Goal: Information Seeking & Learning: Learn about a topic

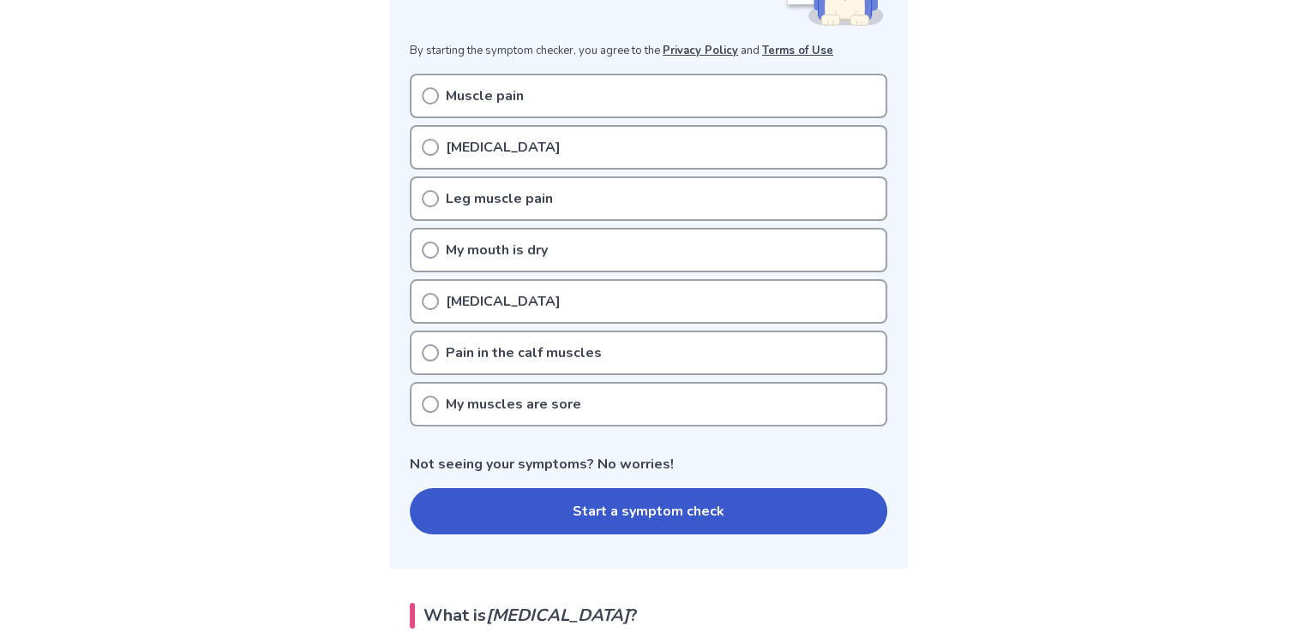
scroll to position [267, 0]
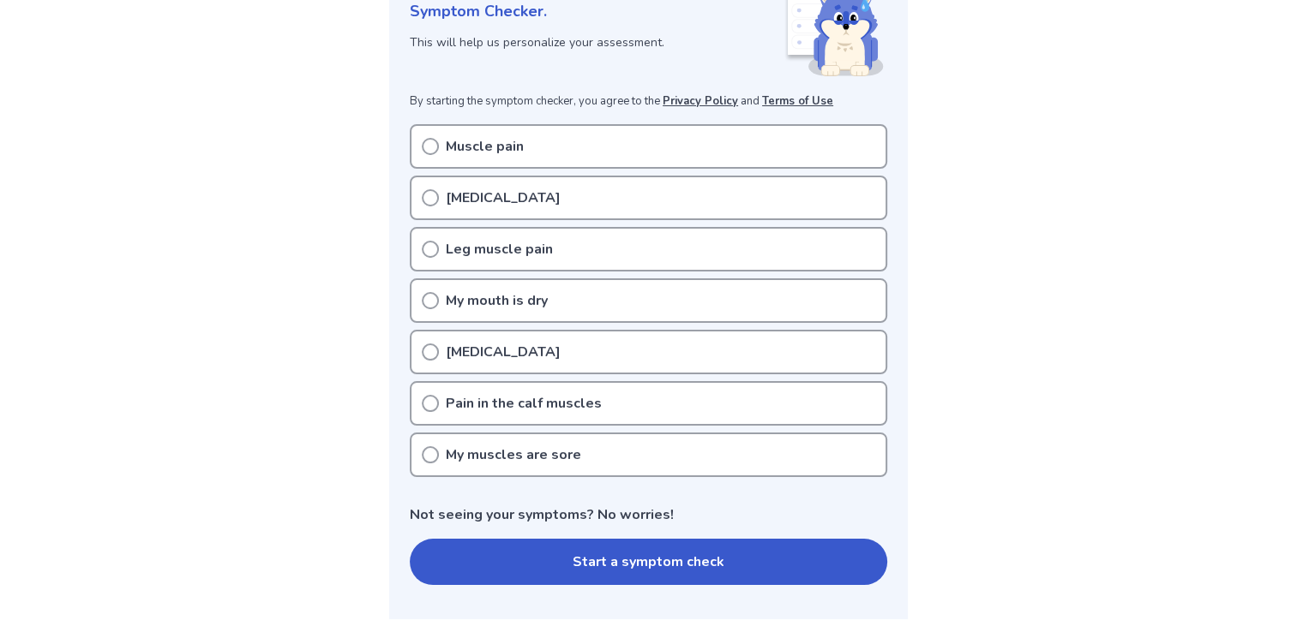
click at [493, 195] on p "[MEDICAL_DATA]" at bounding box center [503, 198] width 115 height 21
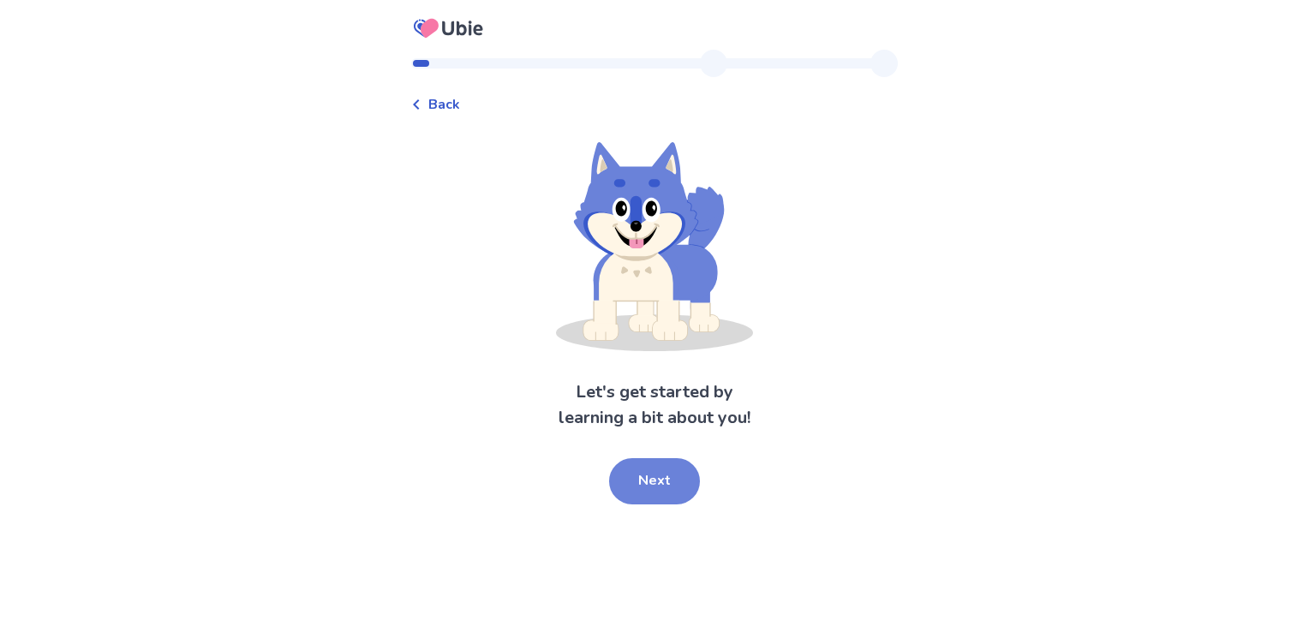
click at [662, 492] on button "Next" at bounding box center [654, 481] width 91 height 46
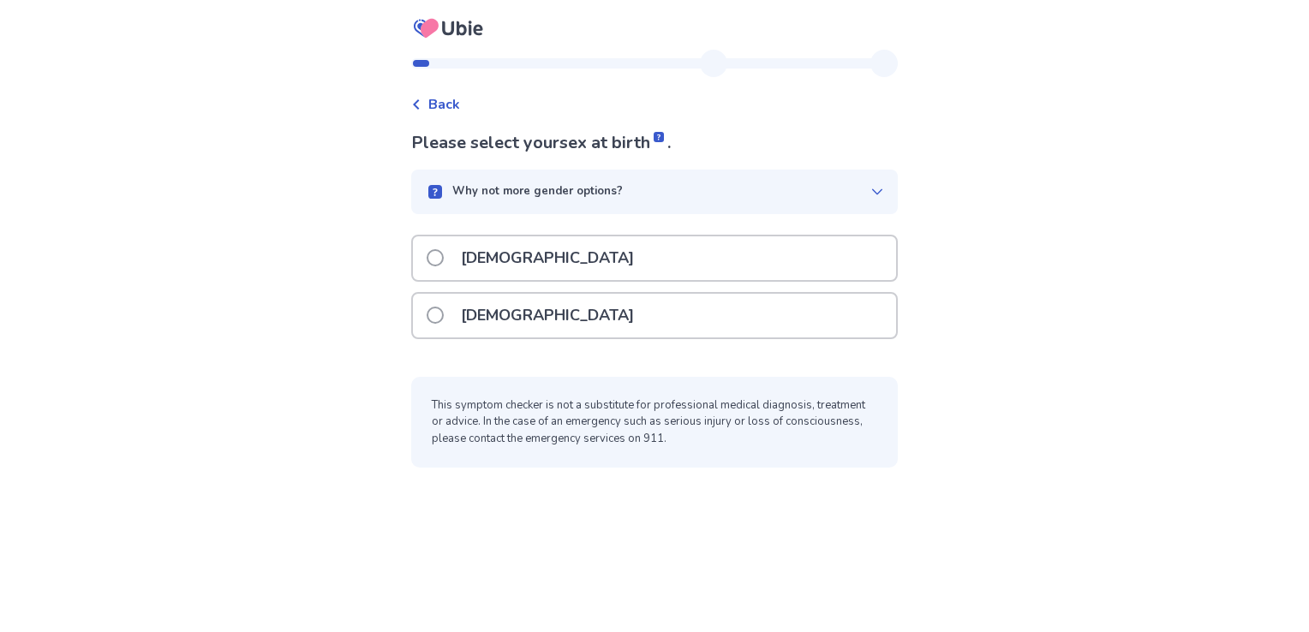
click at [470, 312] on p "[DEMOGRAPHIC_DATA]" at bounding box center [548, 316] width 194 height 44
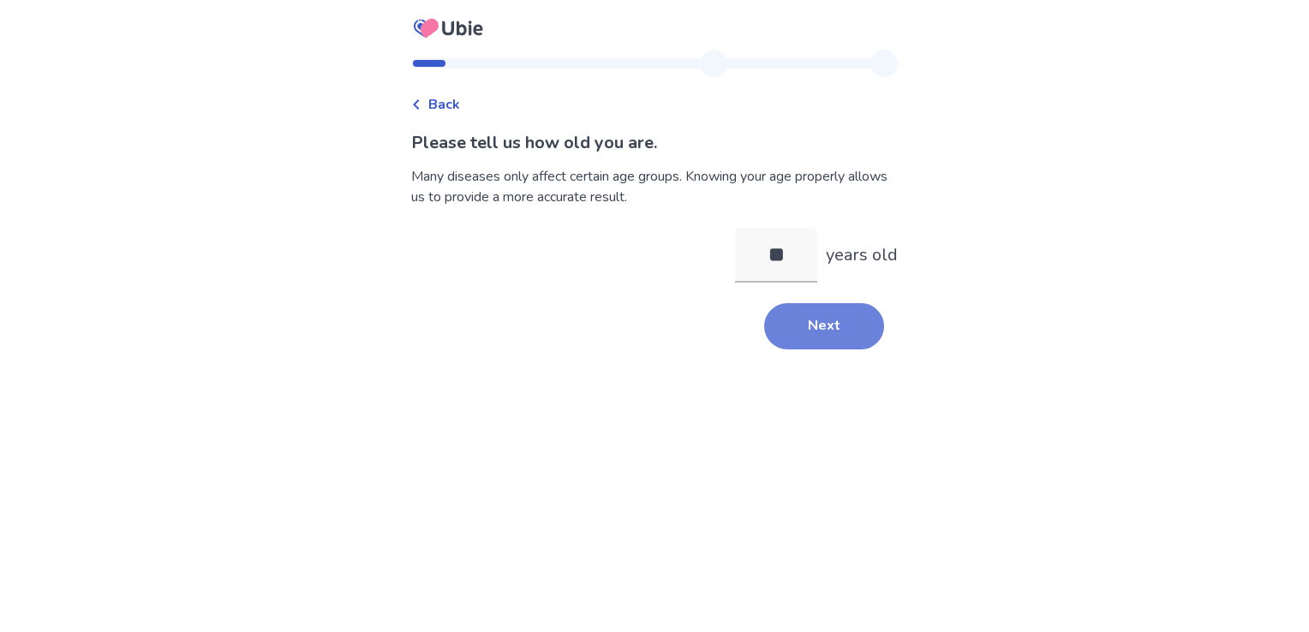
type input "**"
click at [825, 333] on button "Next" at bounding box center [824, 326] width 120 height 46
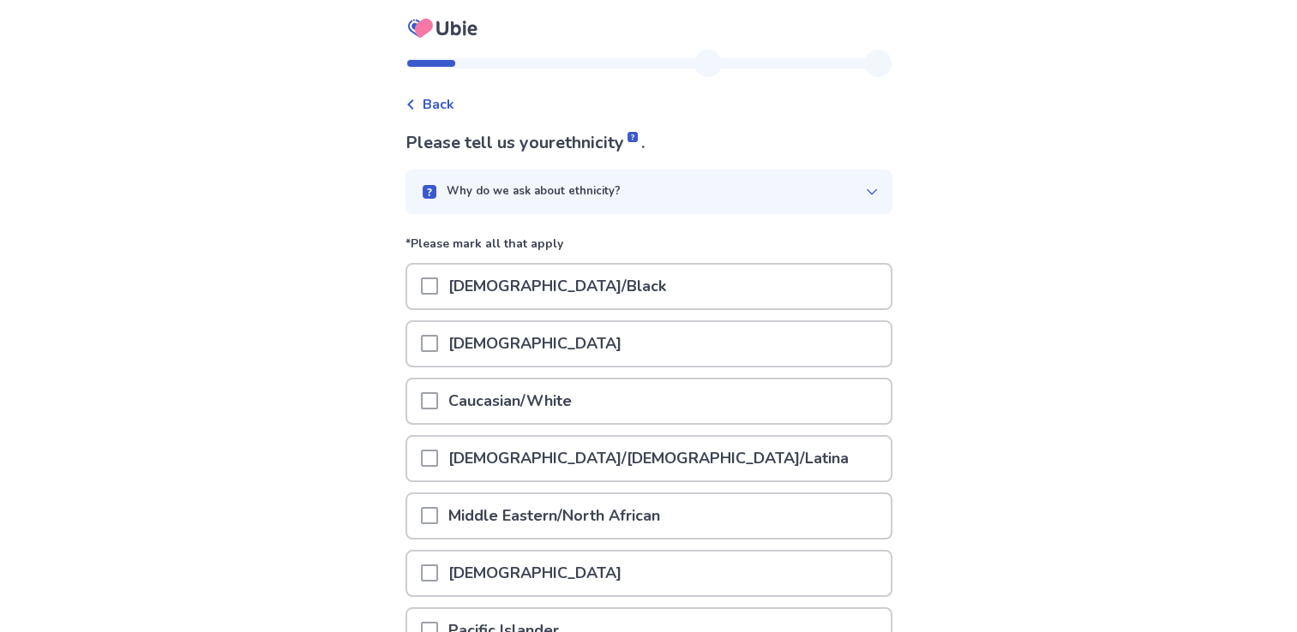
click at [518, 393] on p "Caucasian/White" at bounding box center [510, 402] width 144 height 44
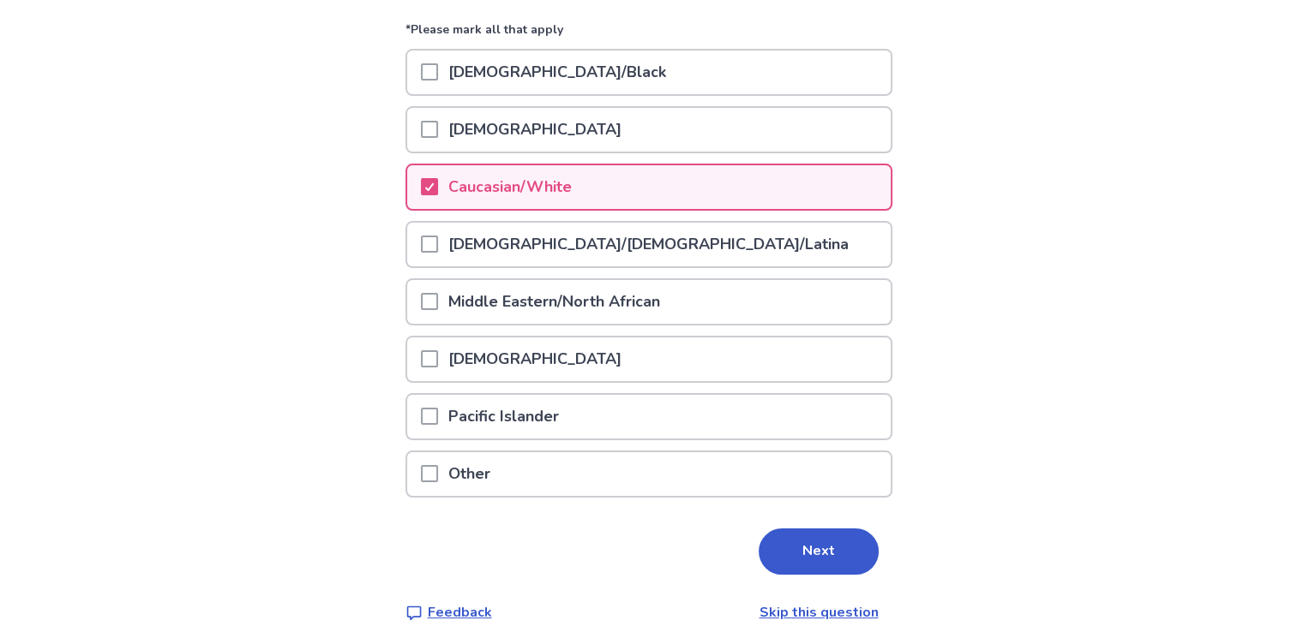
scroll to position [226, 0]
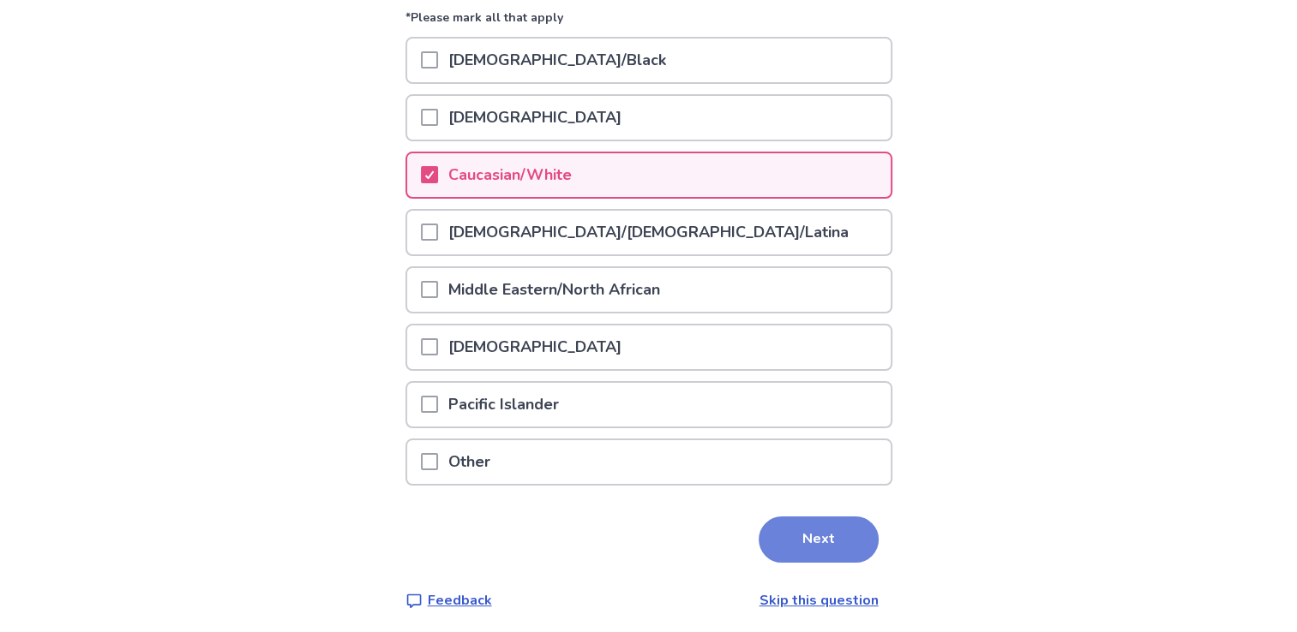
click at [785, 542] on button "Next" at bounding box center [818, 540] width 120 height 46
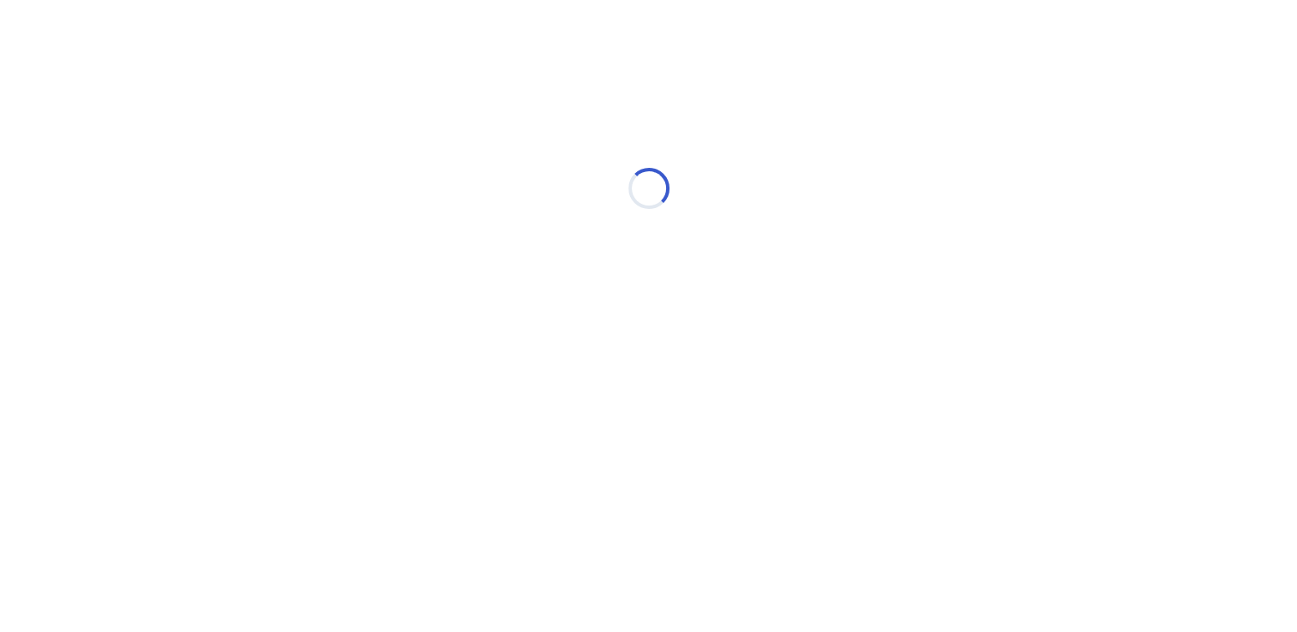
scroll to position [0, 0]
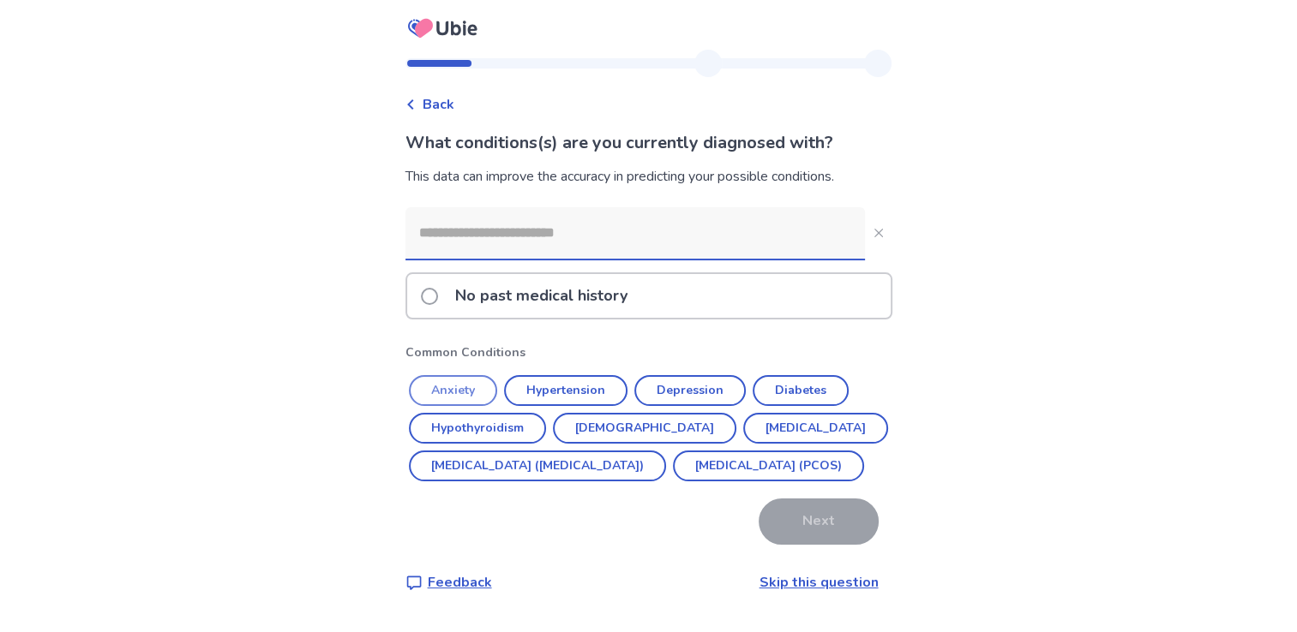
click at [476, 380] on button "Anxiety" at bounding box center [453, 390] width 88 height 31
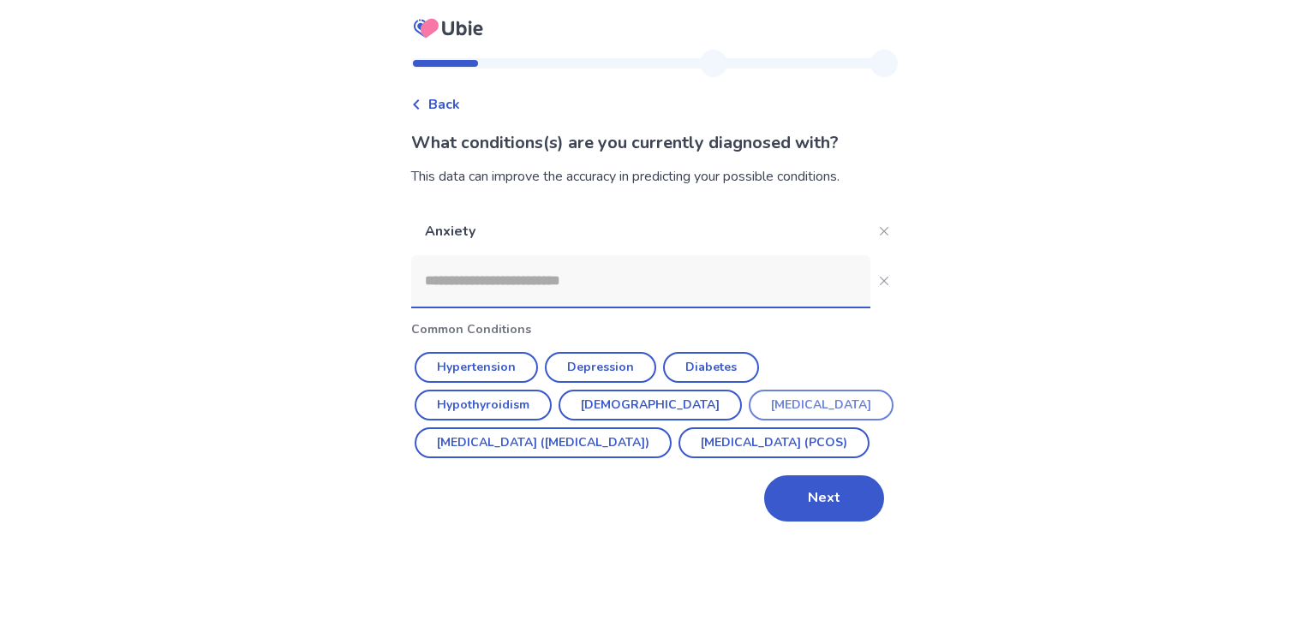
click at [749, 410] on button "[MEDICAL_DATA]" at bounding box center [821, 405] width 145 height 31
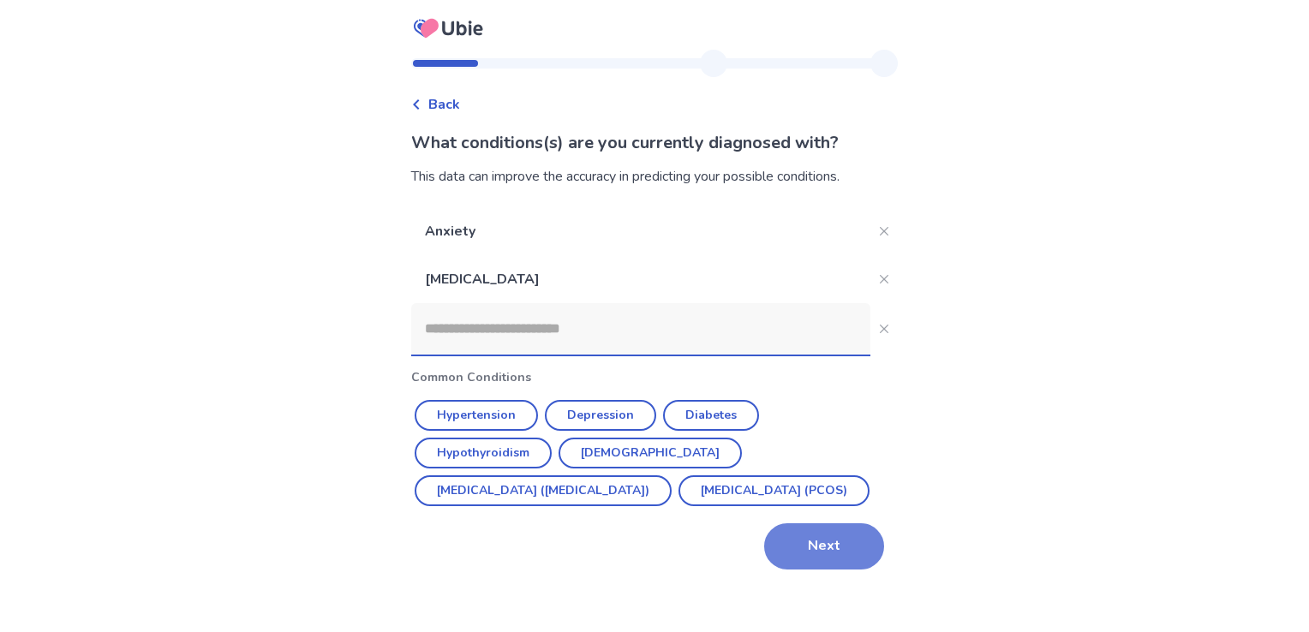
click at [822, 534] on button "Next" at bounding box center [824, 547] width 120 height 46
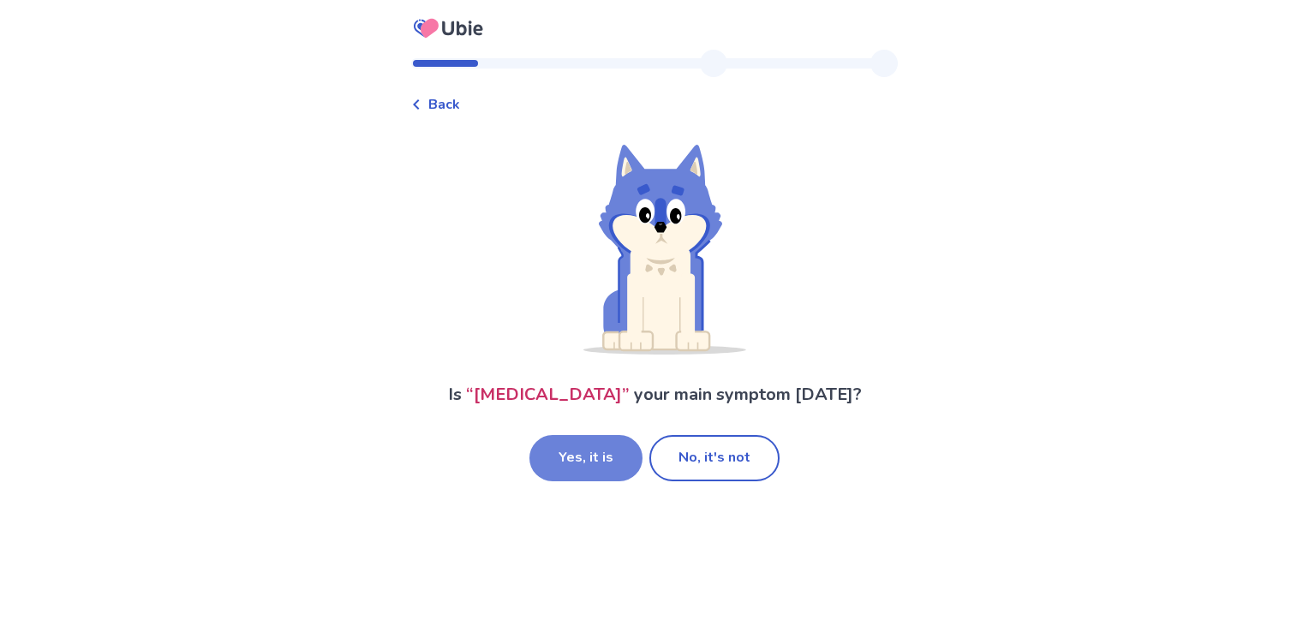
click at [596, 461] on button "Yes, it is" at bounding box center [586, 458] width 113 height 46
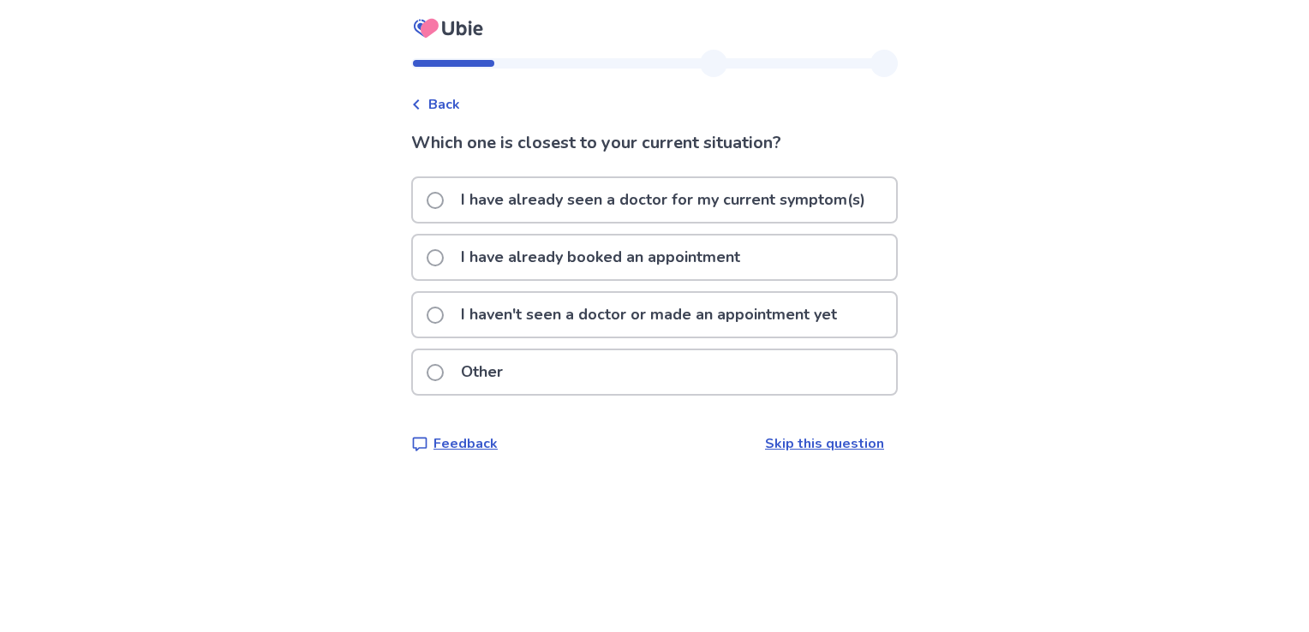
click at [480, 262] on p "I have already booked an appointment" at bounding box center [601, 258] width 300 height 44
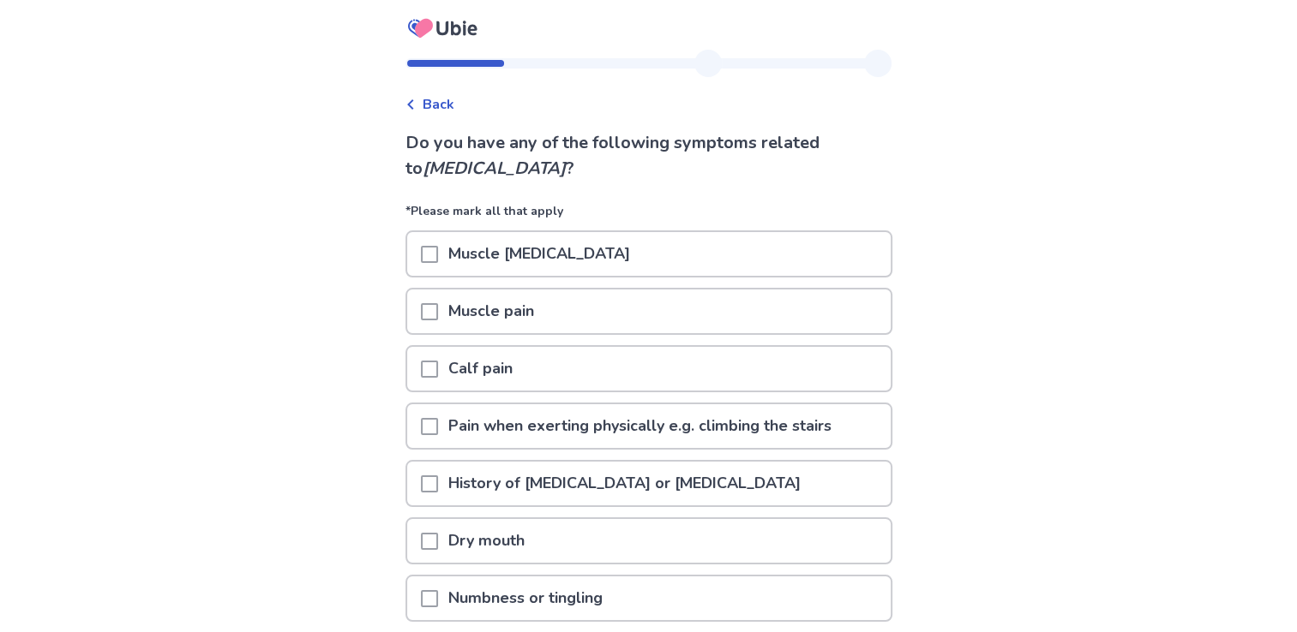
click at [476, 591] on p "Numbness or tingling" at bounding box center [525, 599] width 175 height 44
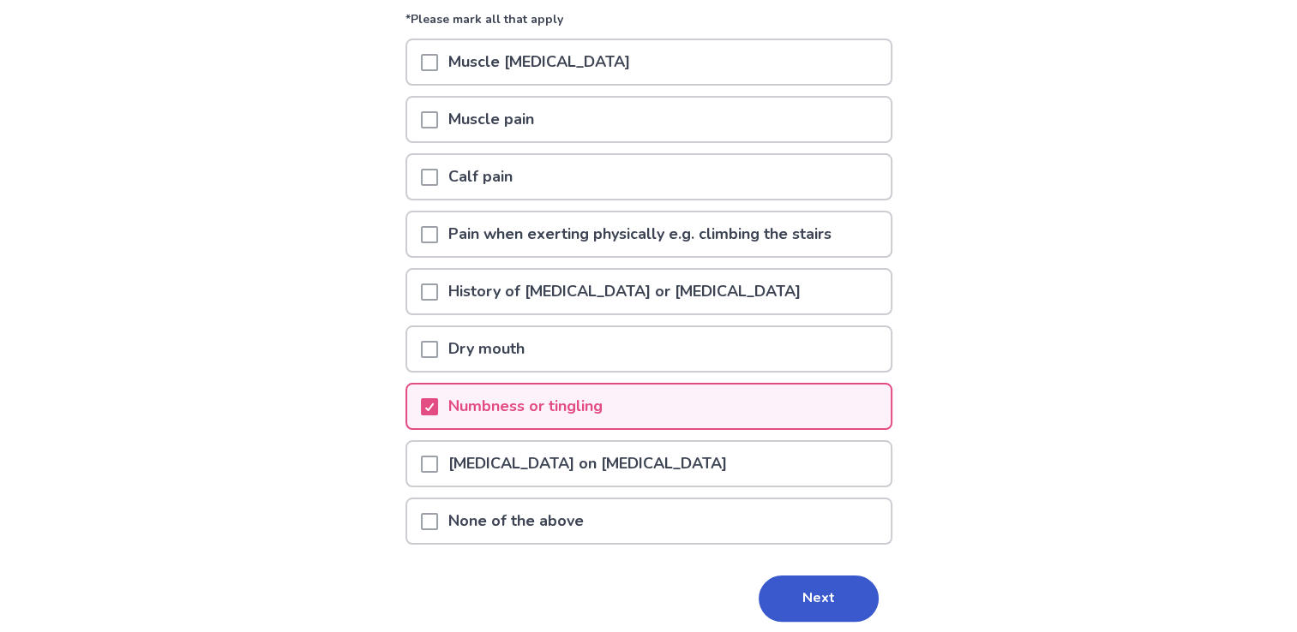
scroll to position [238, 0]
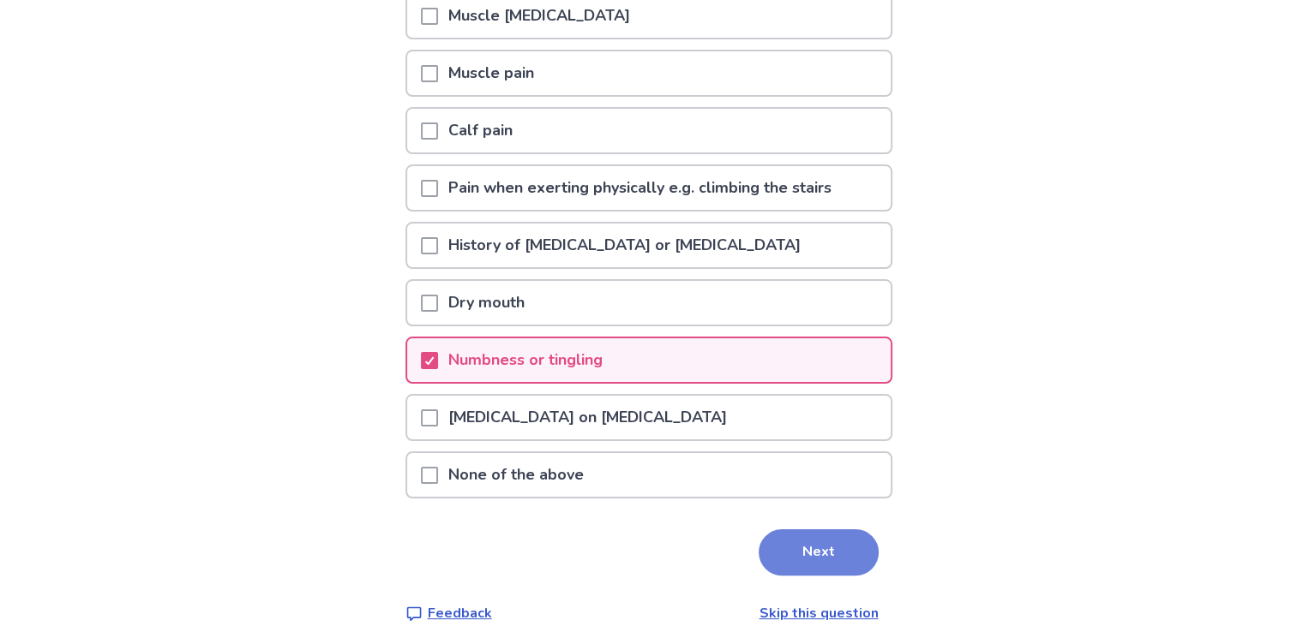
click at [830, 550] on button "Next" at bounding box center [818, 553] width 120 height 46
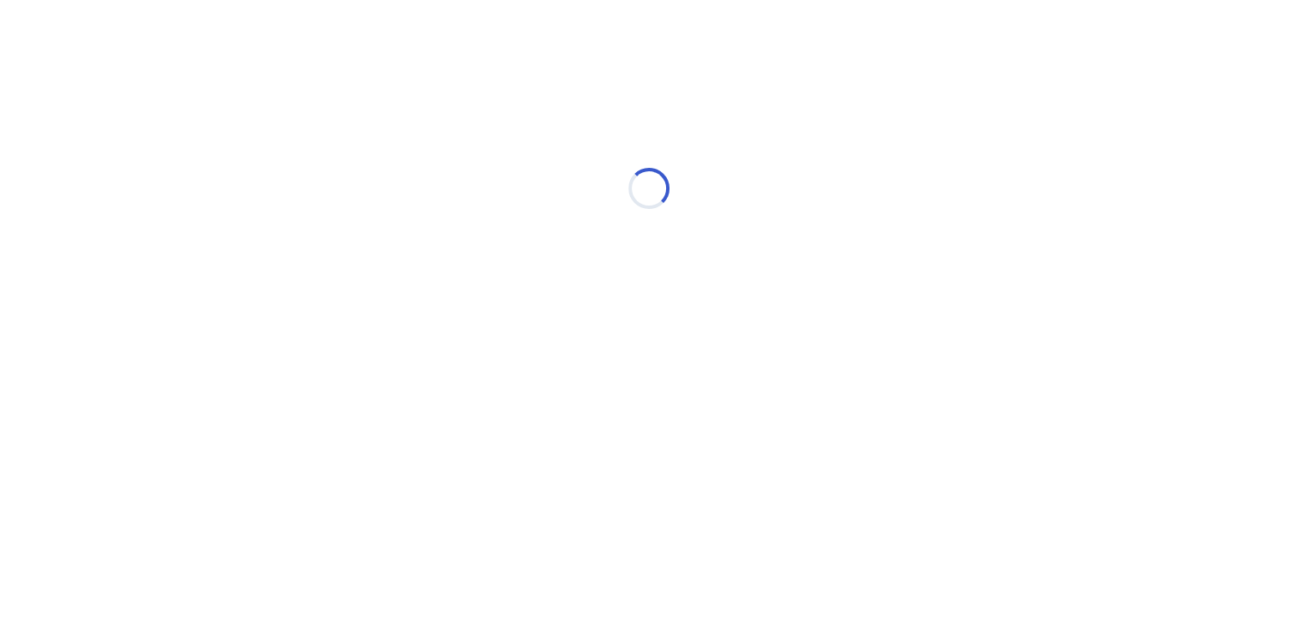
scroll to position [0, 0]
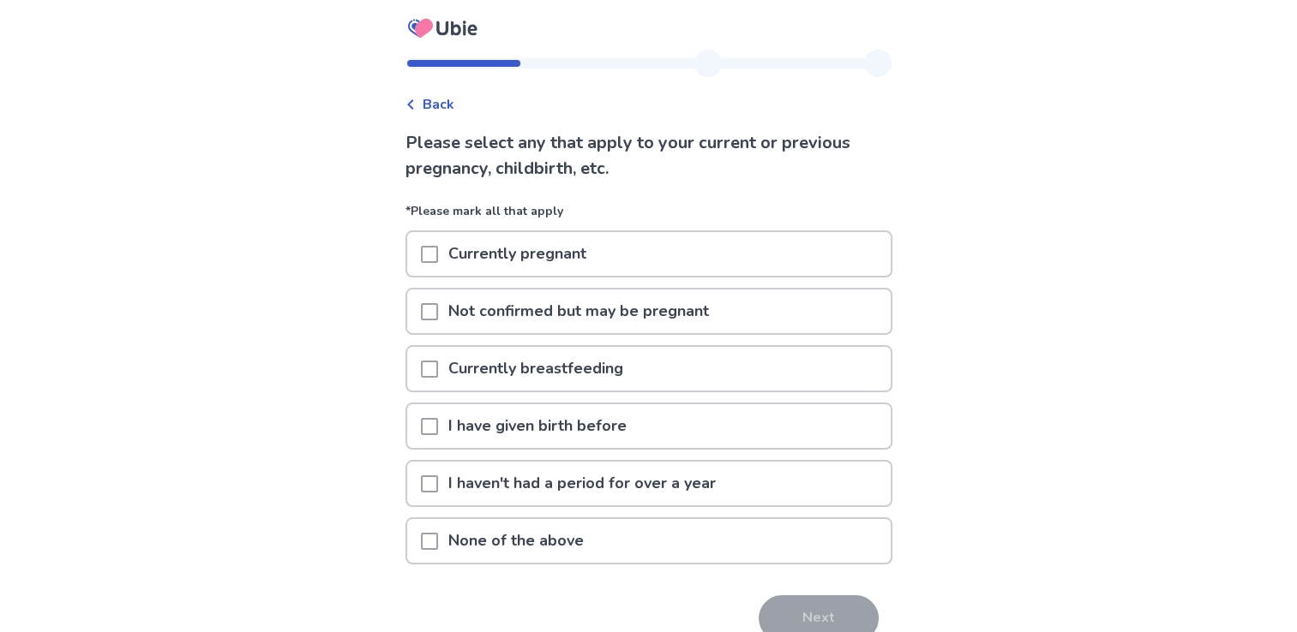
click at [438, 433] on div at bounding box center [429, 427] width 17 height 44
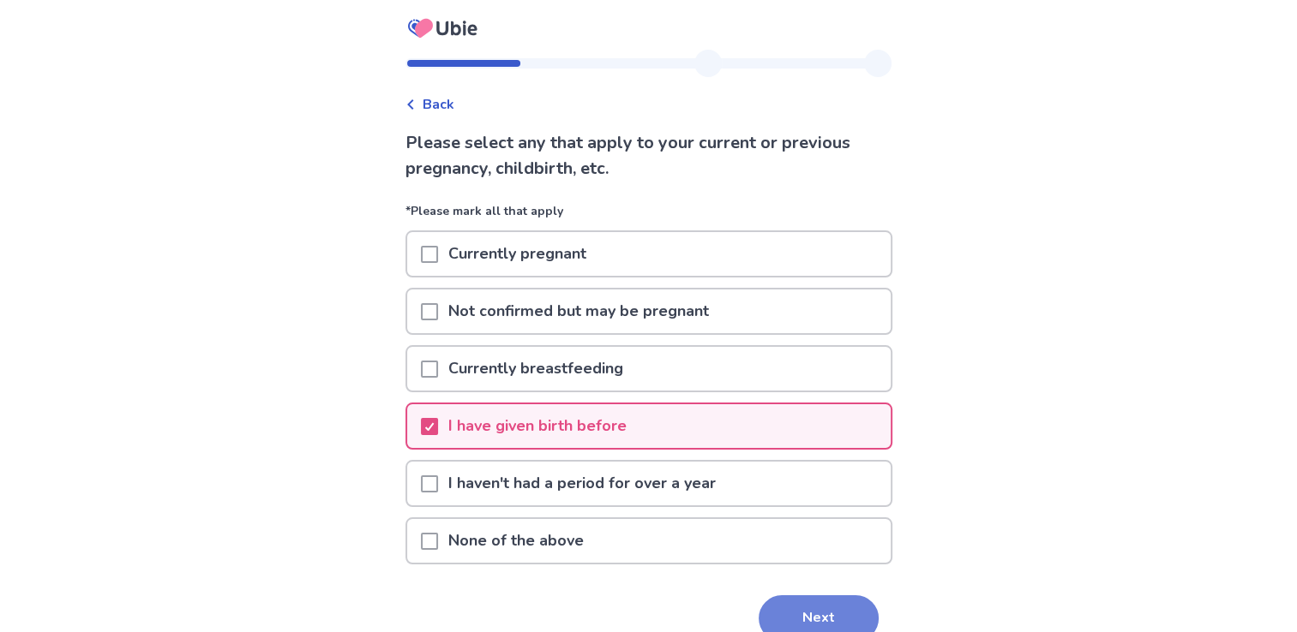
click at [778, 610] on button "Next" at bounding box center [818, 619] width 120 height 46
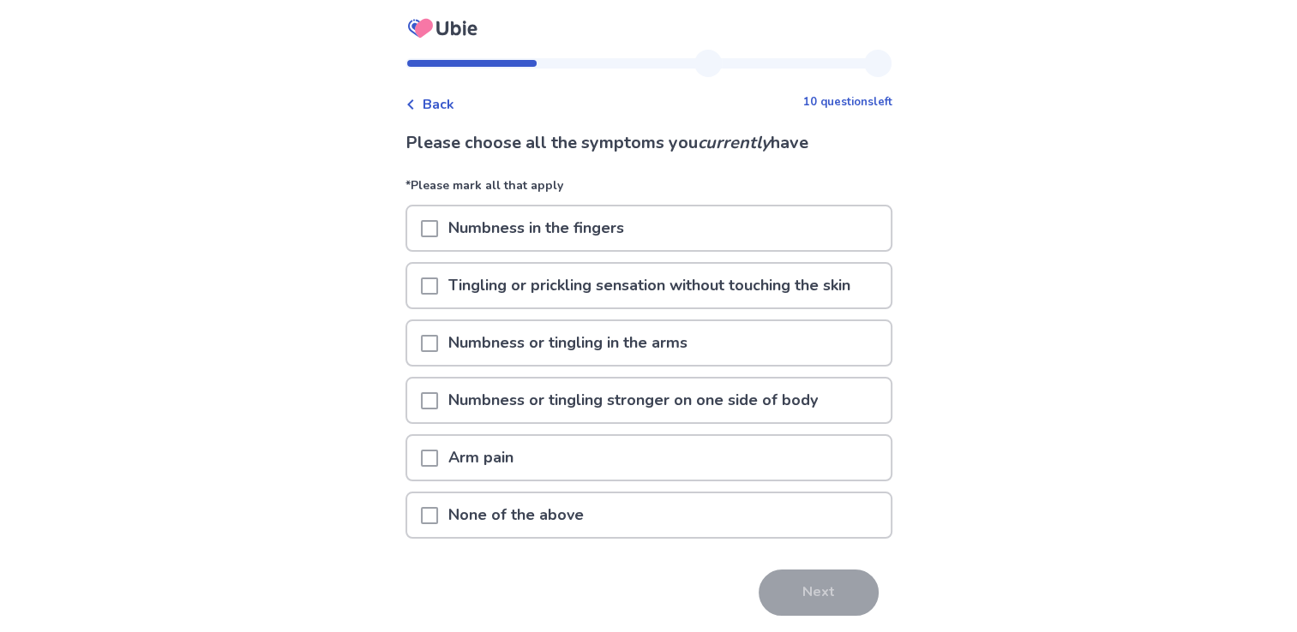
click at [496, 285] on p "Tingling or prickling sensation without touching the skin" at bounding box center [649, 286] width 422 height 44
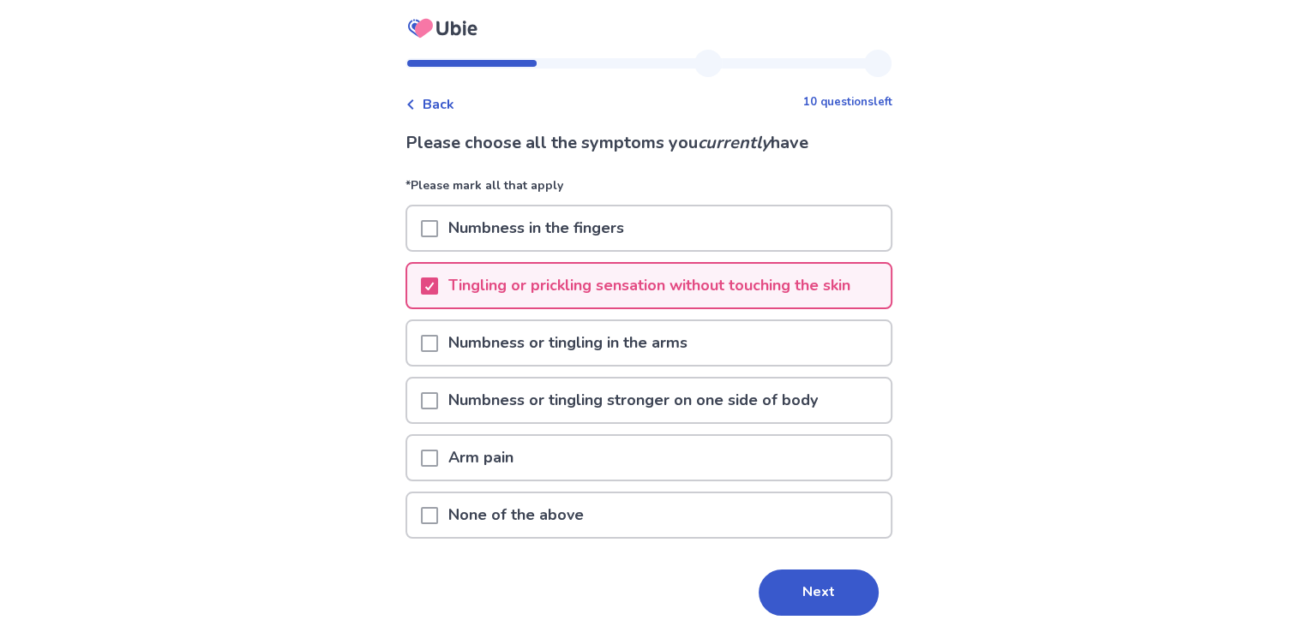
click at [504, 341] on p "Numbness or tingling in the arms" at bounding box center [568, 343] width 260 height 44
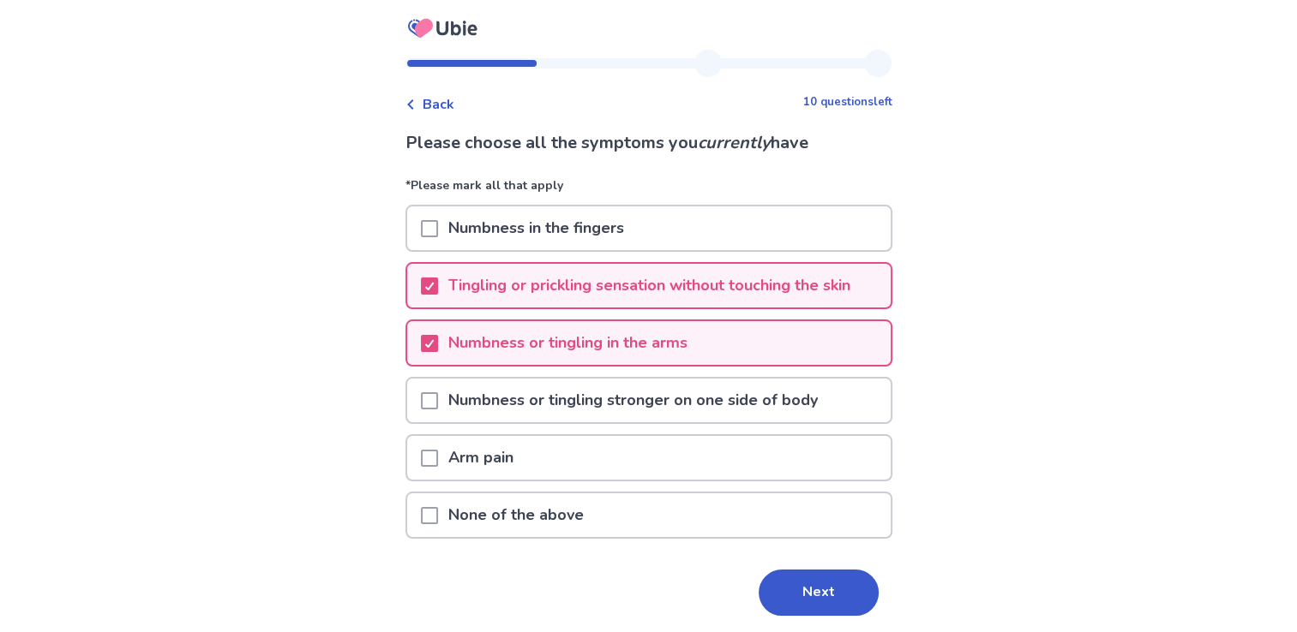
click at [547, 405] on p "Numbness or tingling stronger on one side of body" at bounding box center [633, 401] width 390 height 44
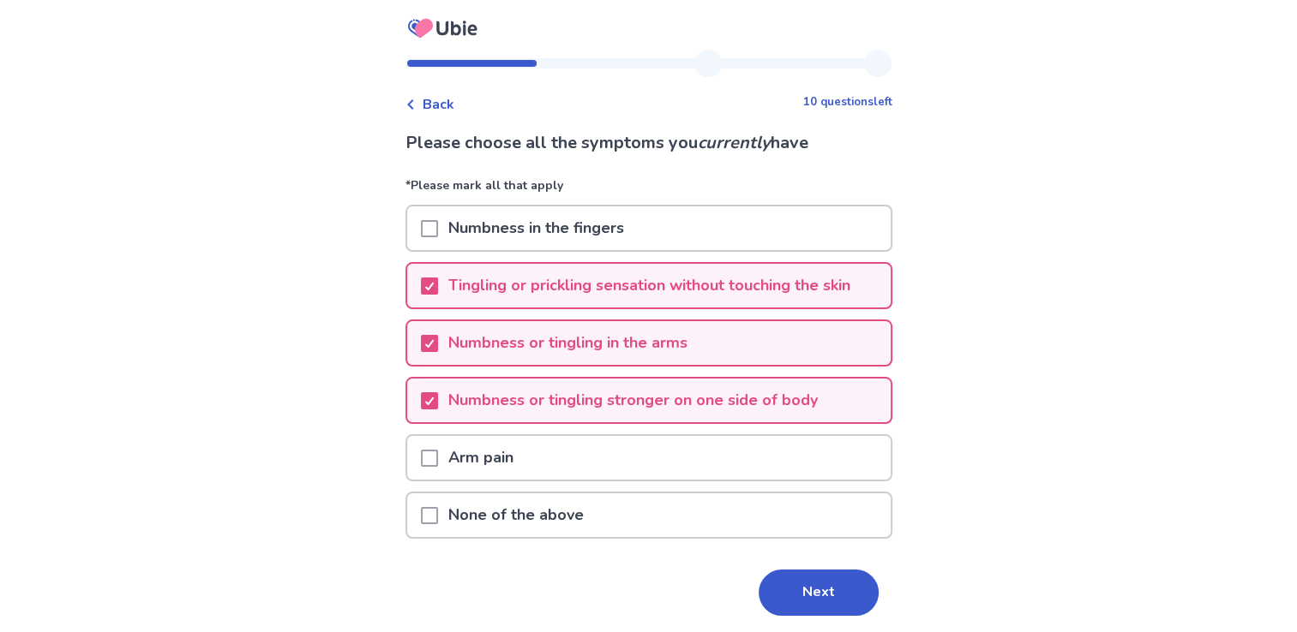
click at [518, 459] on p "Arm pain" at bounding box center [481, 458] width 86 height 44
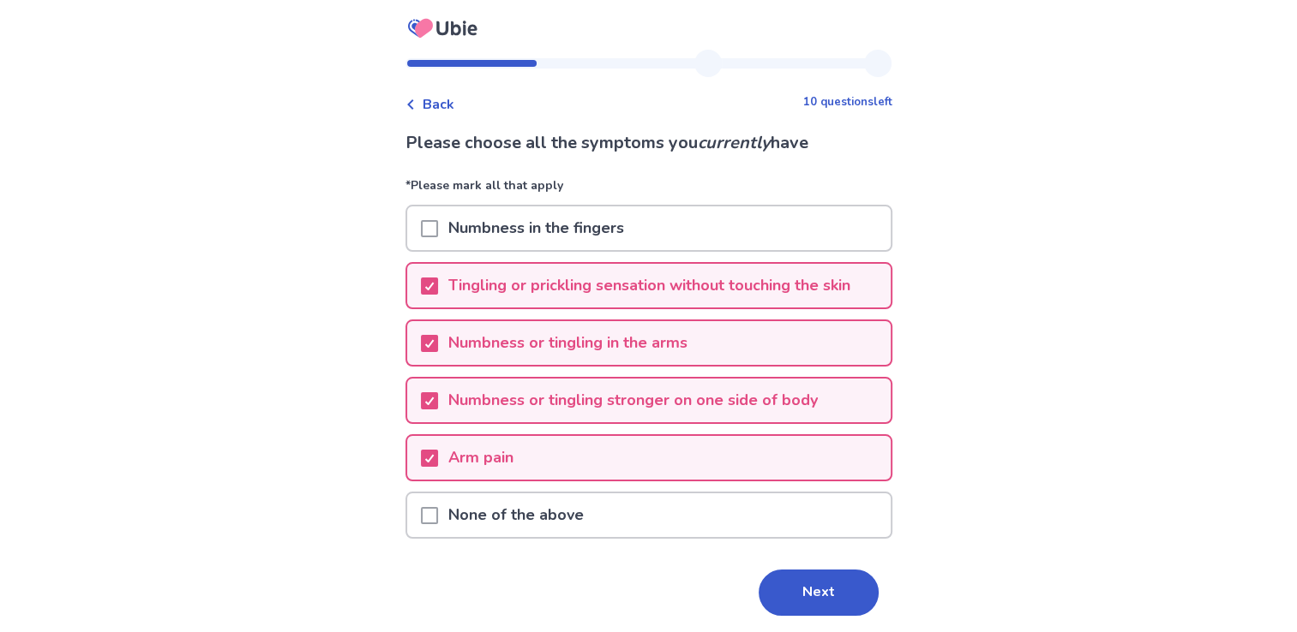
click at [571, 227] on p "Numbness in the fingers" at bounding box center [536, 229] width 196 height 44
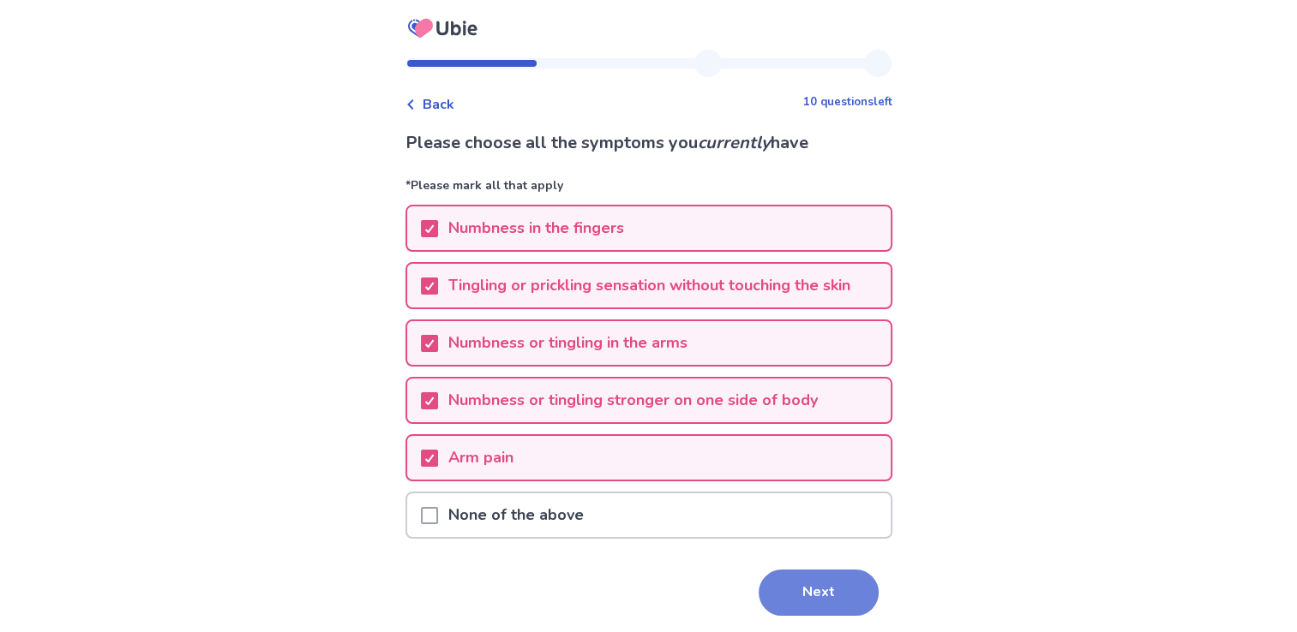
click at [799, 602] on button "Next" at bounding box center [818, 593] width 120 height 46
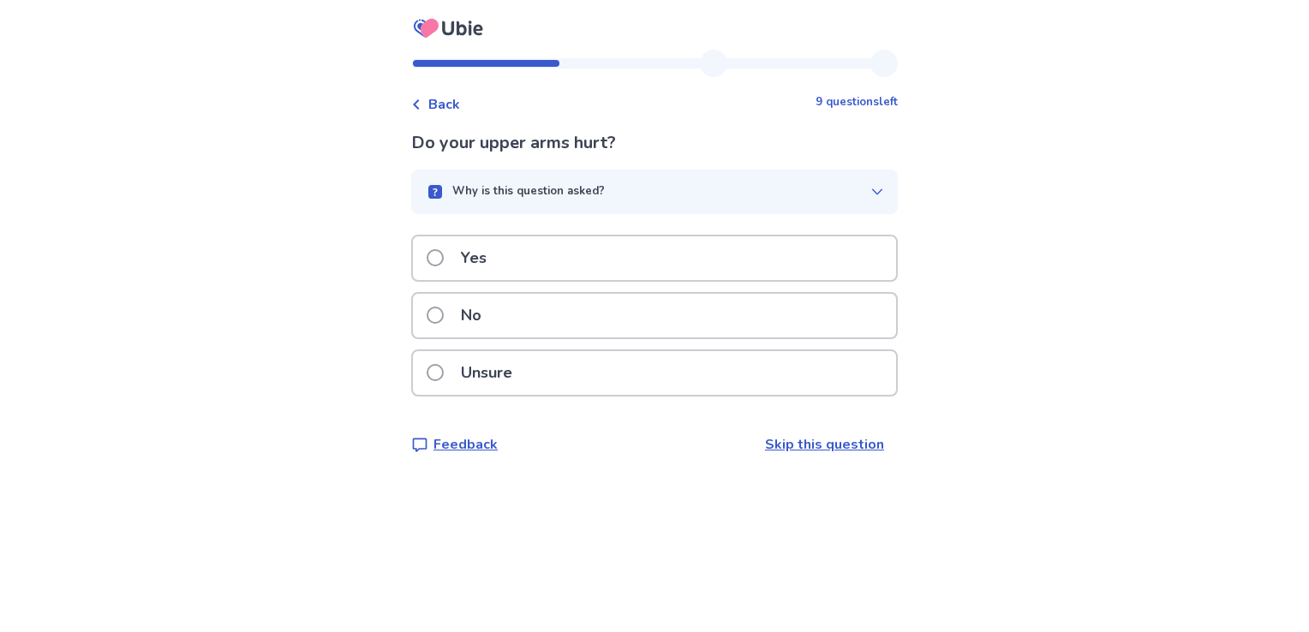
click at [494, 268] on p "Yes" at bounding box center [474, 259] width 46 height 44
click at [500, 365] on p "Unsure" at bounding box center [487, 373] width 72 height 44
click at [545, 321] on div "No" at bounding box center [654, 316] width 483 height 44
click at [550, 317] on div "No" at bounding box center [654, 316] width 483 height 44
click at [551, 327] on div "No" at bounding box center [654, 316] width 483 height 44
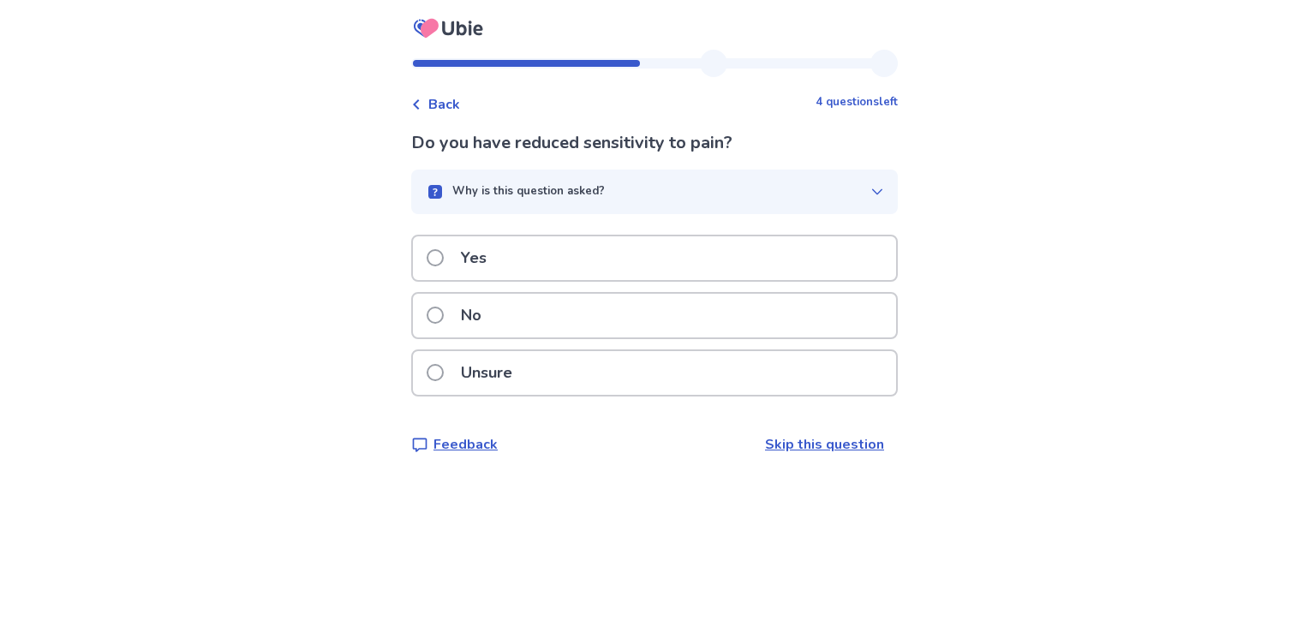
click at [536, 238] on div "Yes" at bounding box center [654, 259] width 483 height 44
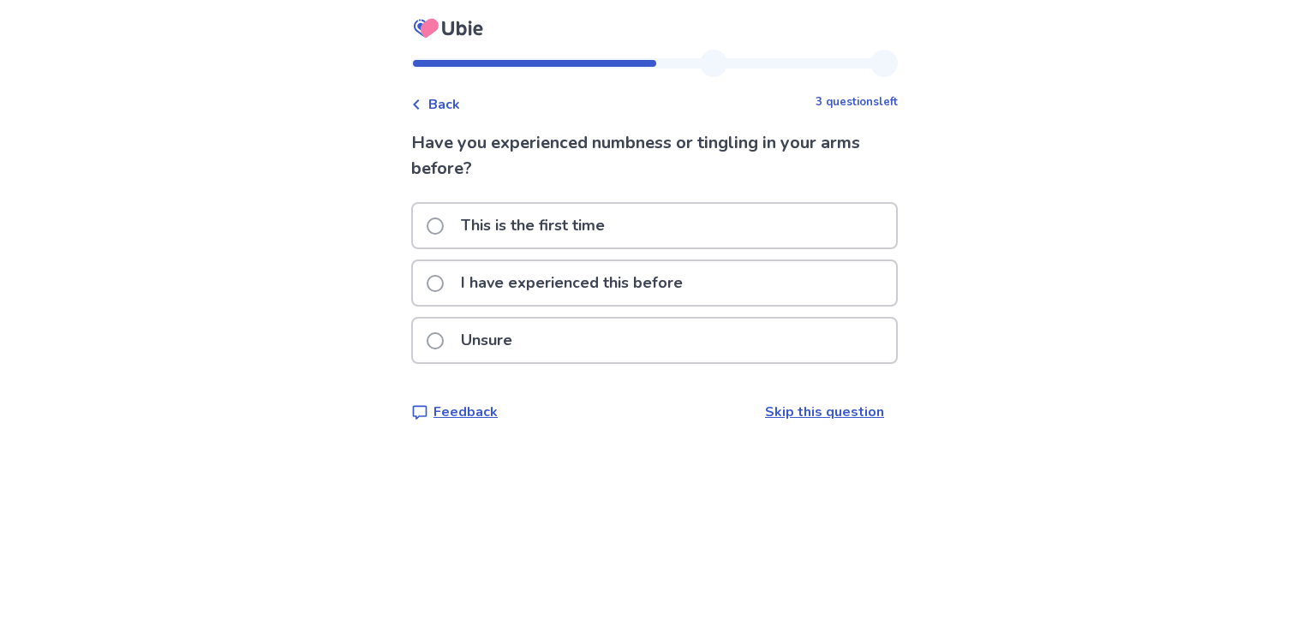
click at [615, 231] on p "This is the first time" at bounding box center [533, 226] width 165 height 44
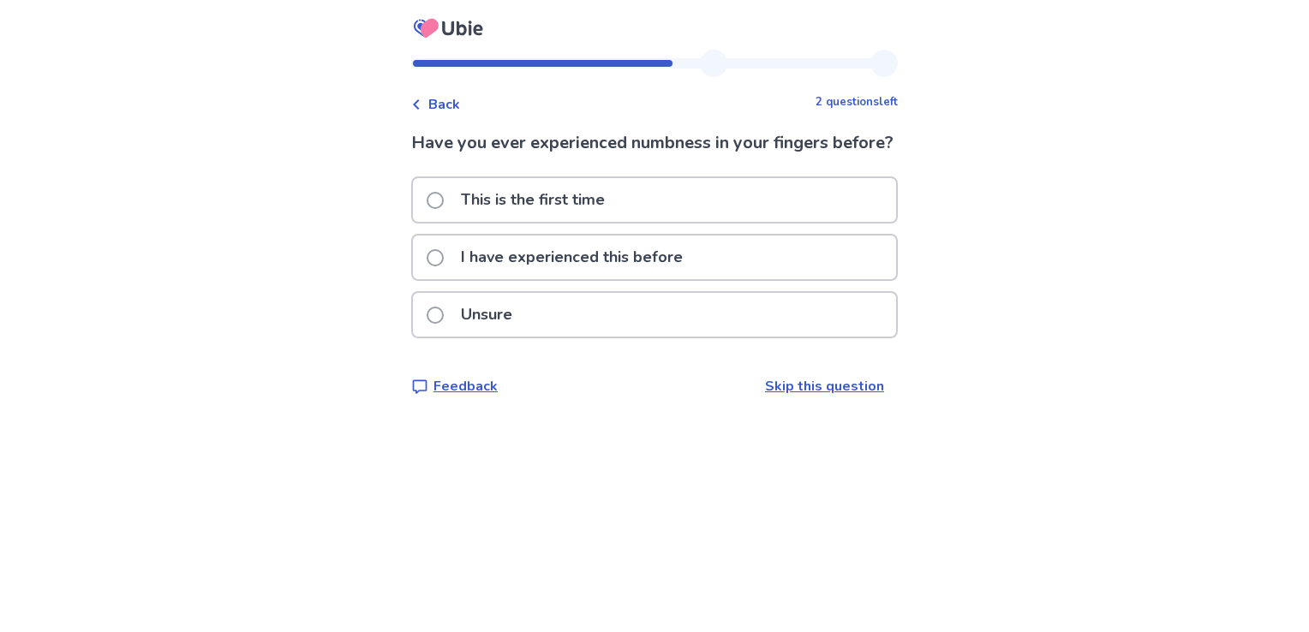
click at [594, 222] on p "This is the first time" at bounding box center [533, 200] width 165 height 44
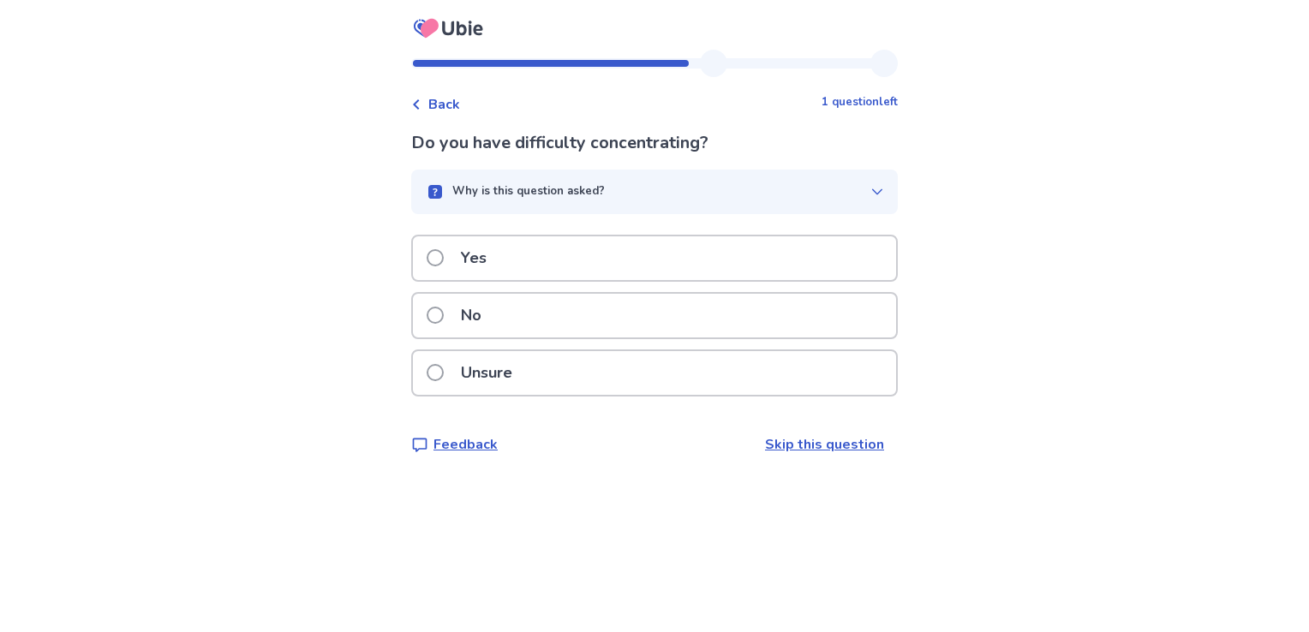
click at [576, 270] on div "Yes" at bounding box center [654, 259] width 483 height 44
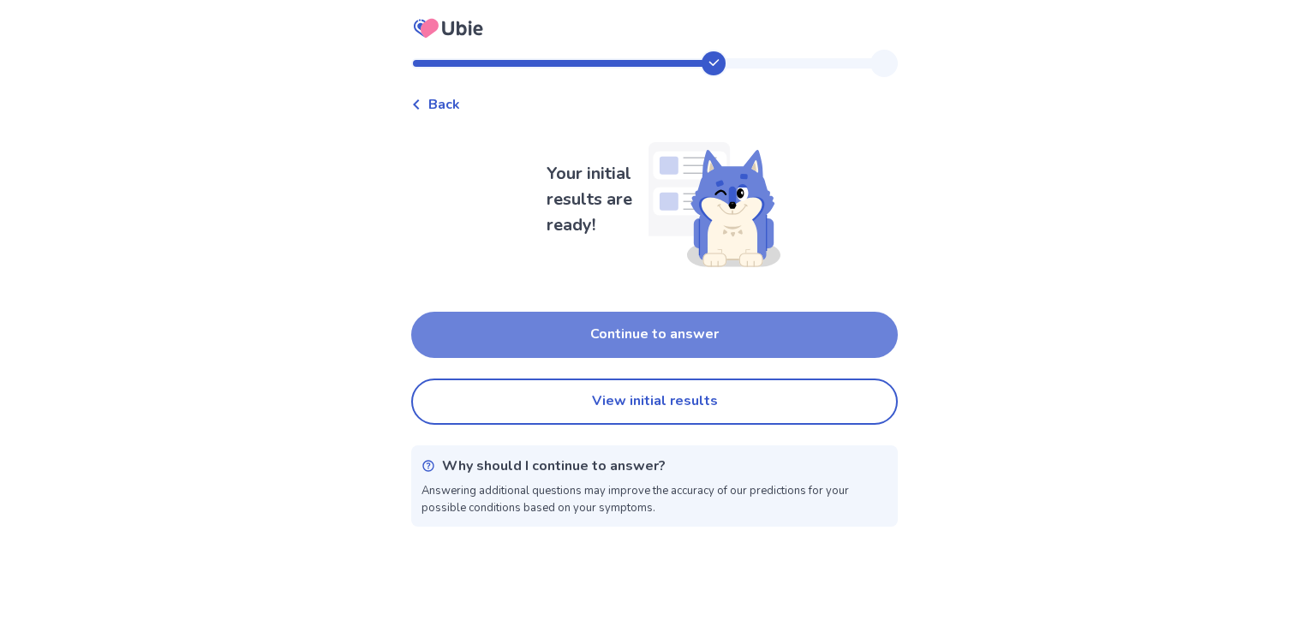
click at [668, 317] on button "Continue to answer" at bounding box center [654, 335] width 487 height 46
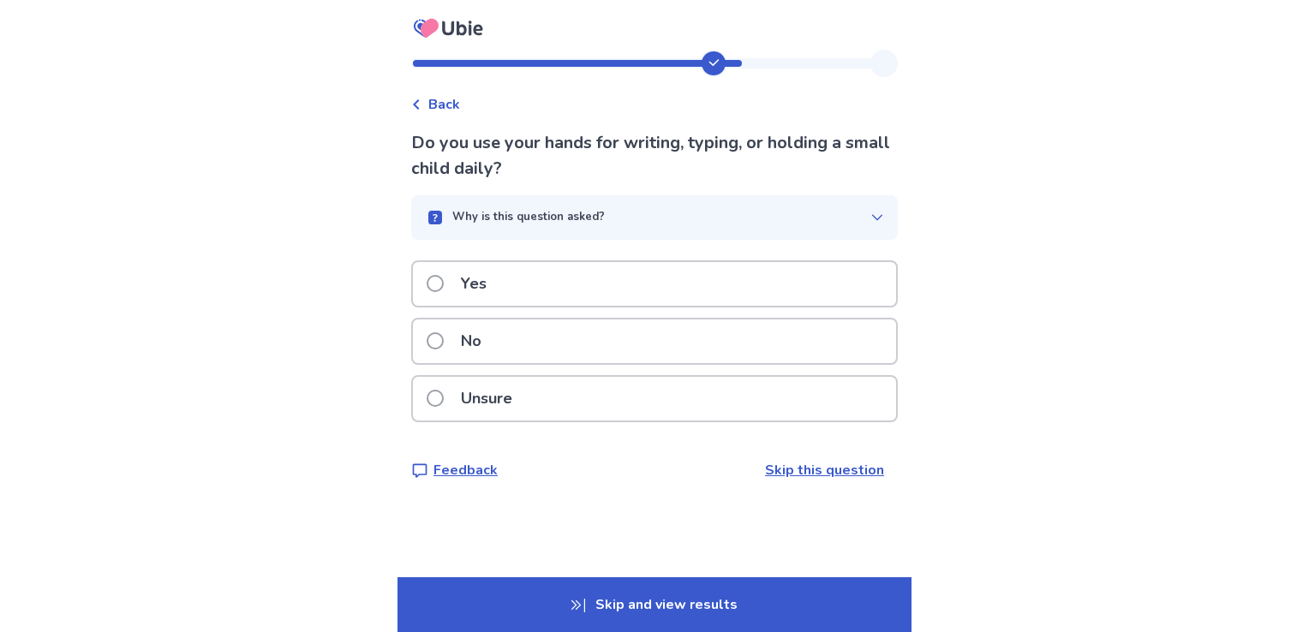
click at [571, 285] on div "Yes" at bounding box center [654, 284] width 483 height 44
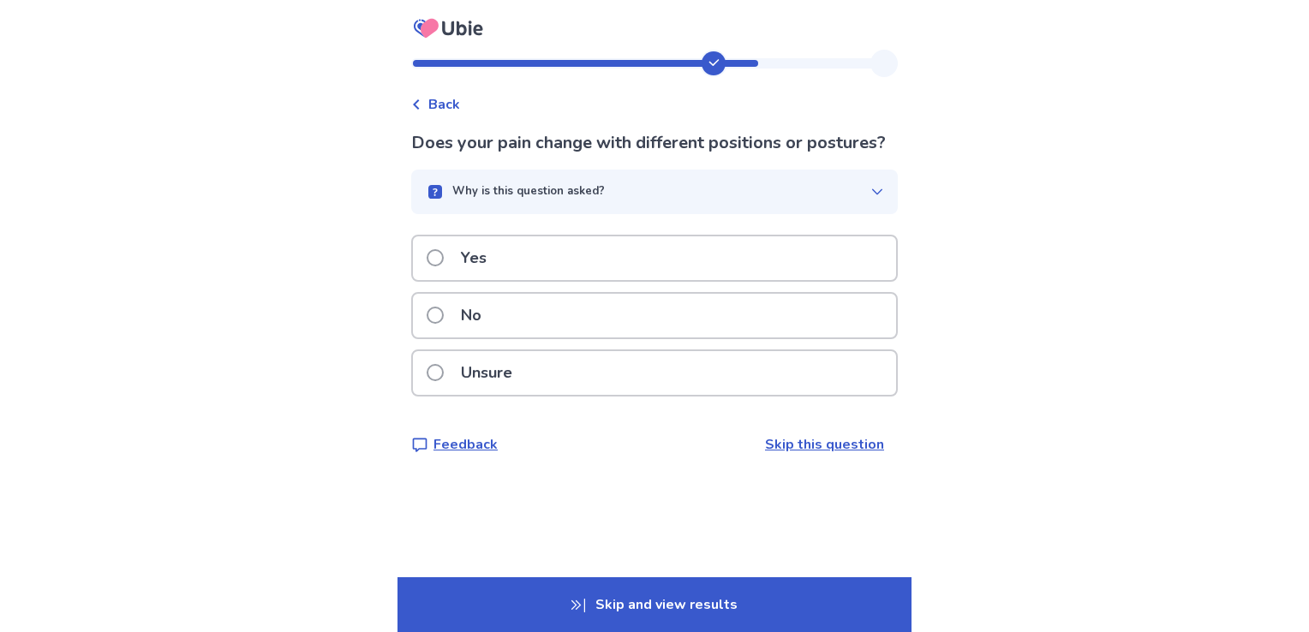
click at [497, 280] on p "Yes" at bounding box center [474, 259] width 46 height 44
click at [573, 264] on div "Yes" at bounding box center [654, 259] width 483 height 44
click at [603, 263] on div "Yes" at bounding box center [654, 259] width 483 height 44
click at [545, 321] on div "No" at bounding box center [654, 316] width 483 height 44
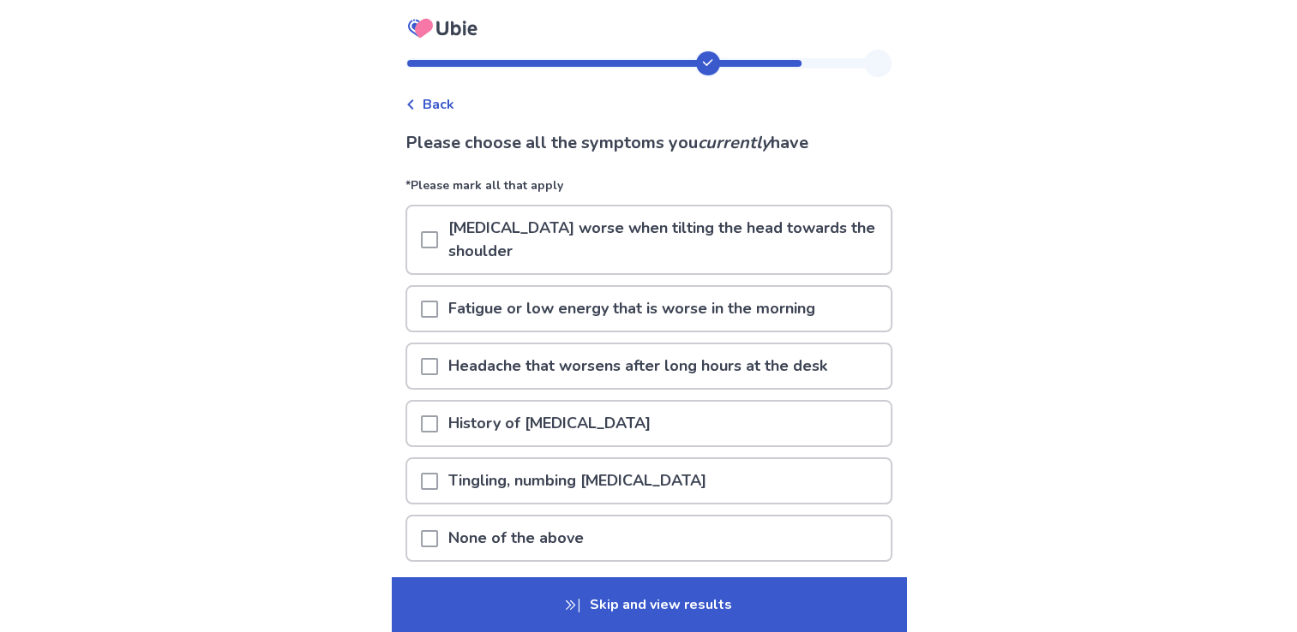
click at [572, 300] on p "Fatigue or low energy that is worse in the morning" at bounding box center [631, 309] width 387 height 44
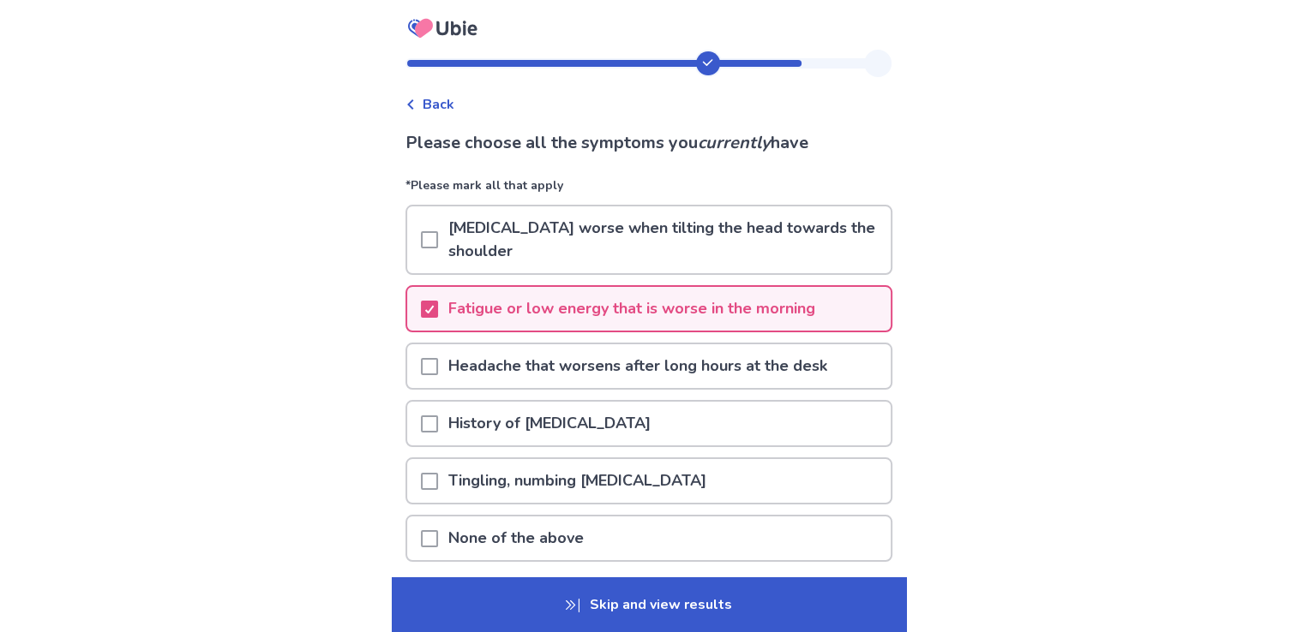
click at [599, 369] on p "Headache that worsens after long hours at the desk" at bounding box center [637, 367] width 399 height 44
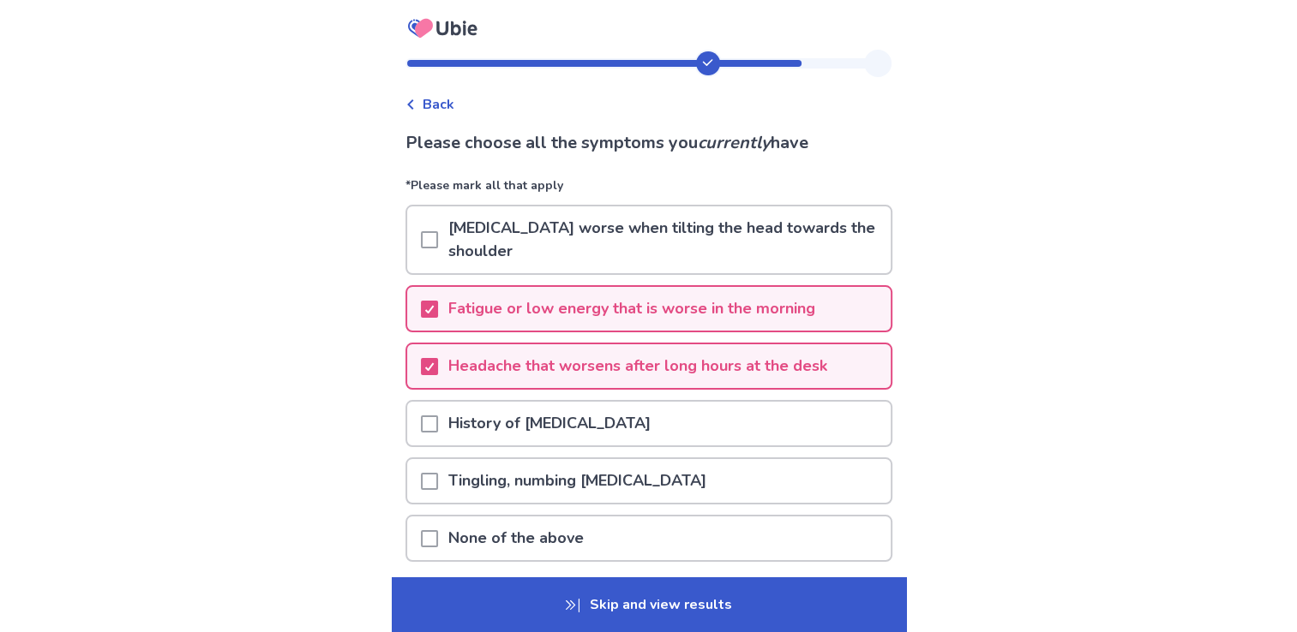
click at [896, 501] on div "Back Please choose all the symptoms you currently have *Please mark all that ap…" at bounding box center [648, 385] width 1297 height 770
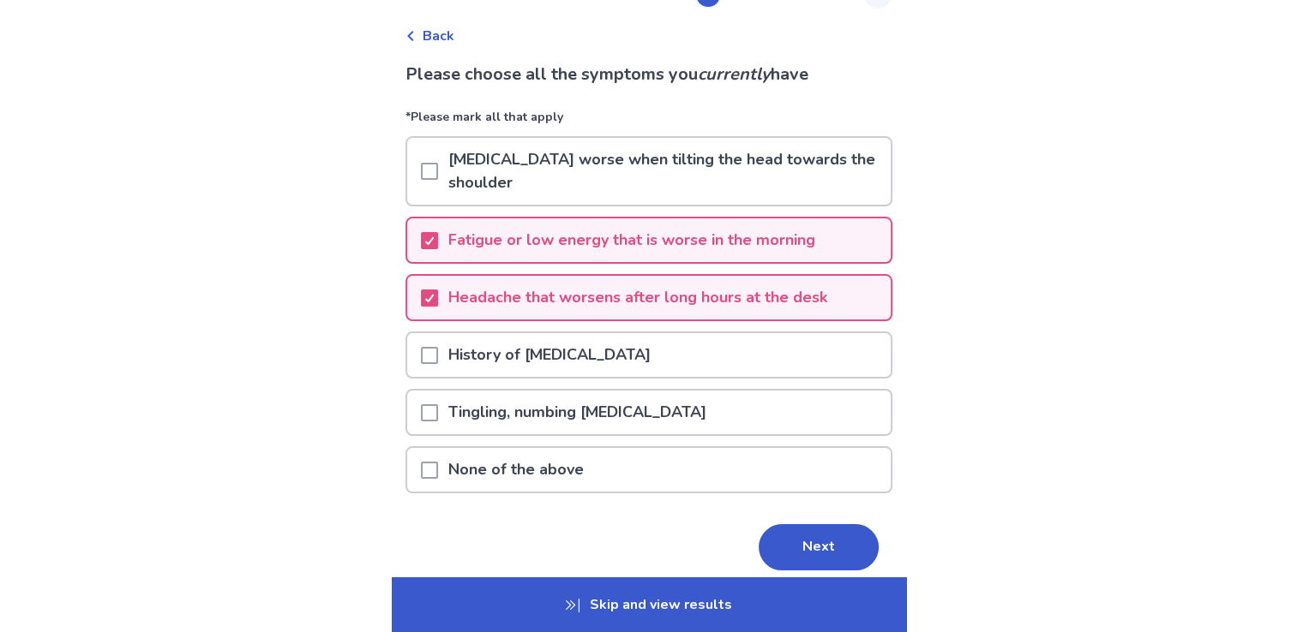
scroll to position [103, 0]
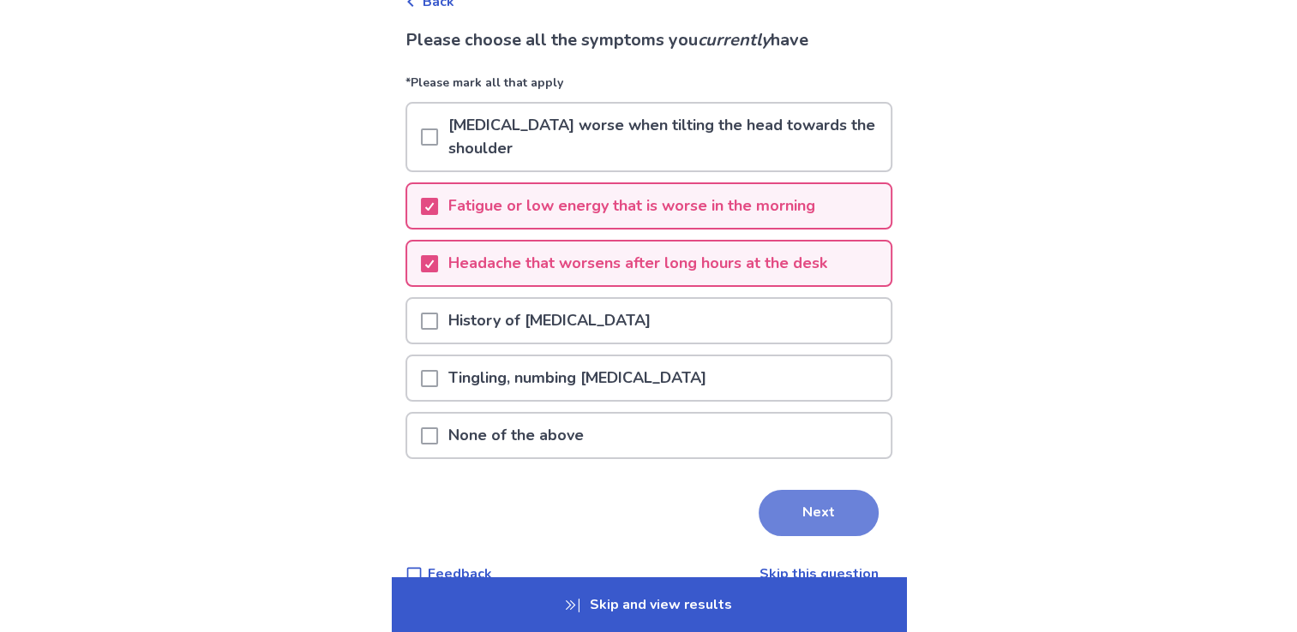
click at [806, 502] on button "Next" at bounding box center [818, 513] width 120 height 46
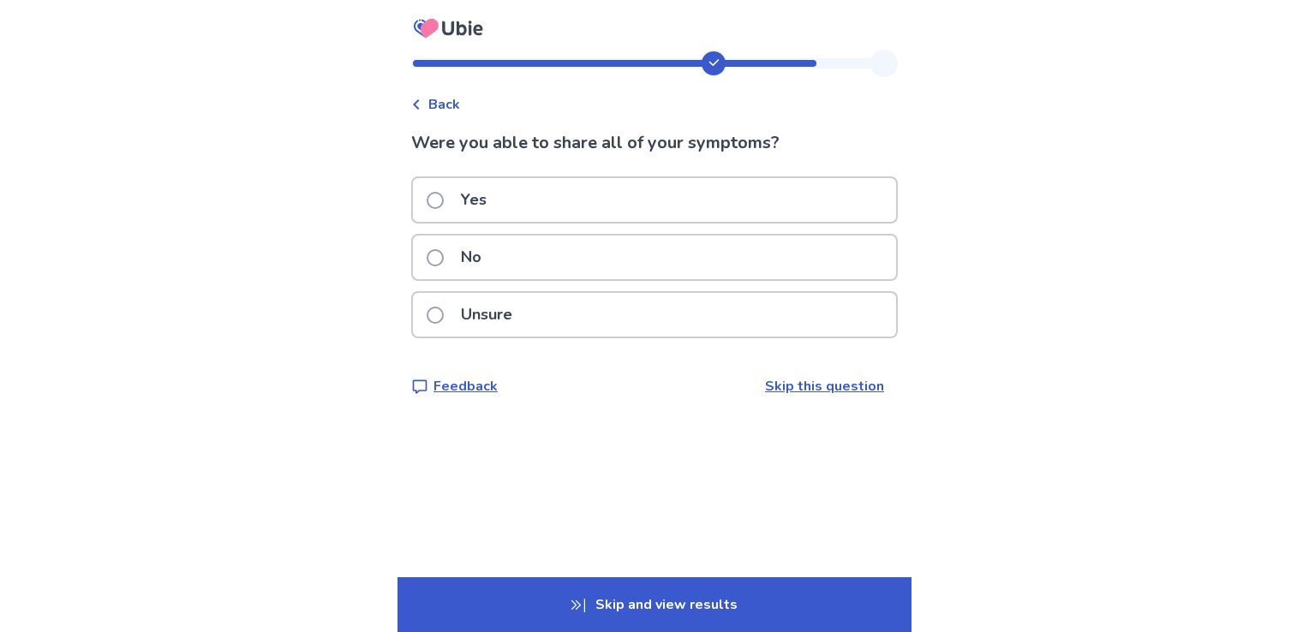
click at [553, 203] on div "Yes" at bounding box center [654, 200] width 483 height 44
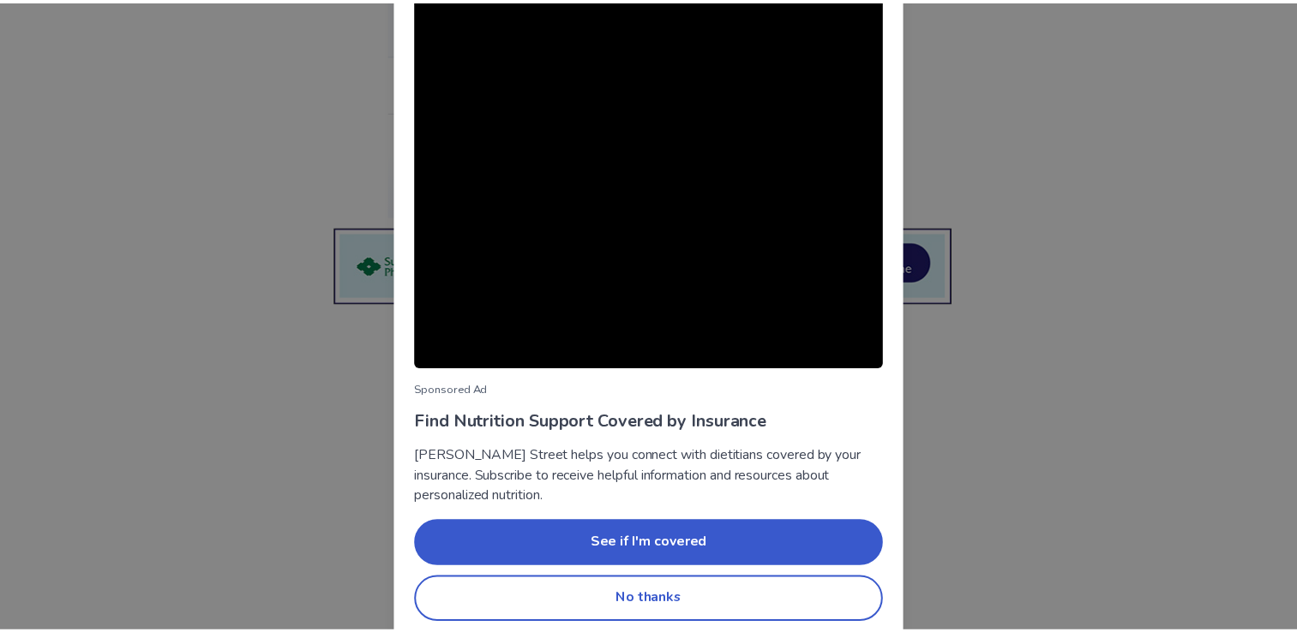
scroll to position [80, 0]
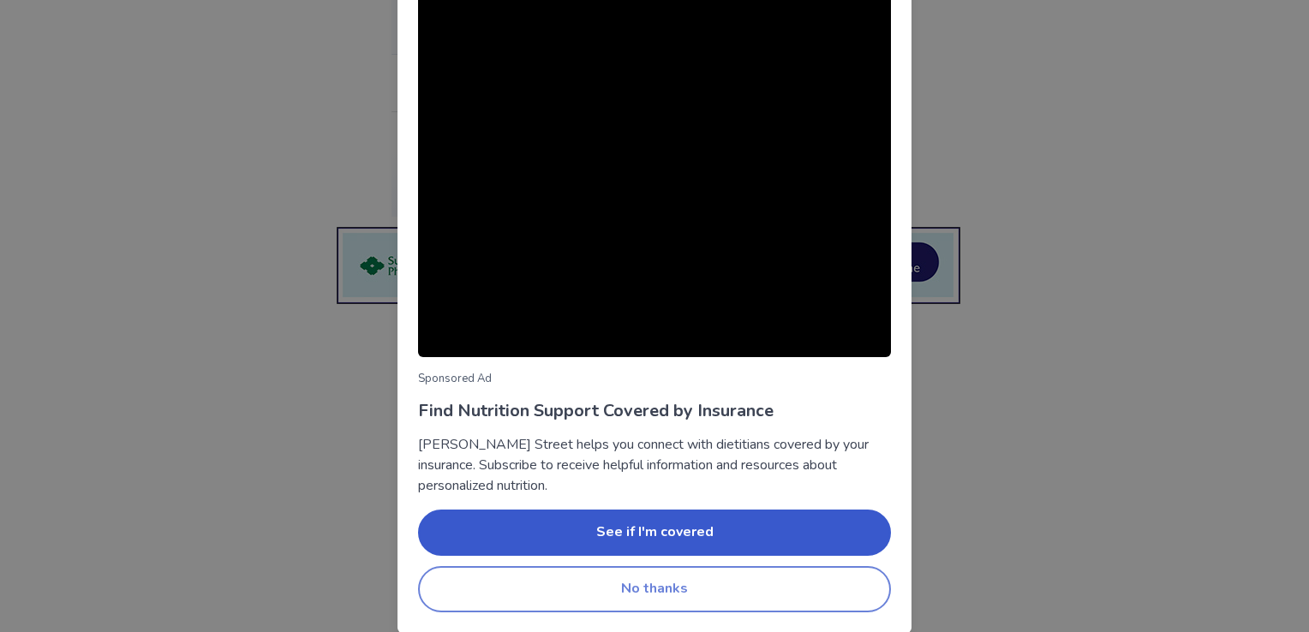
click at [710, 584] on button "No thanks" at bounding box center [654, 589] width 473 height 46
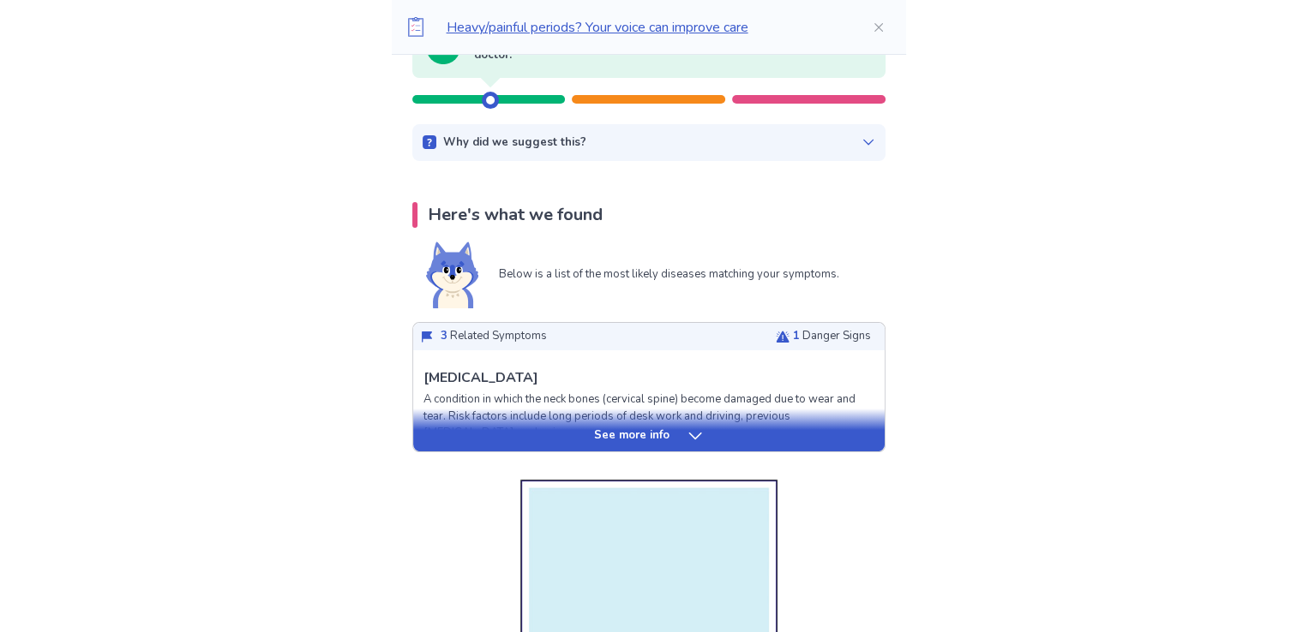
scroll to position [343, 0]
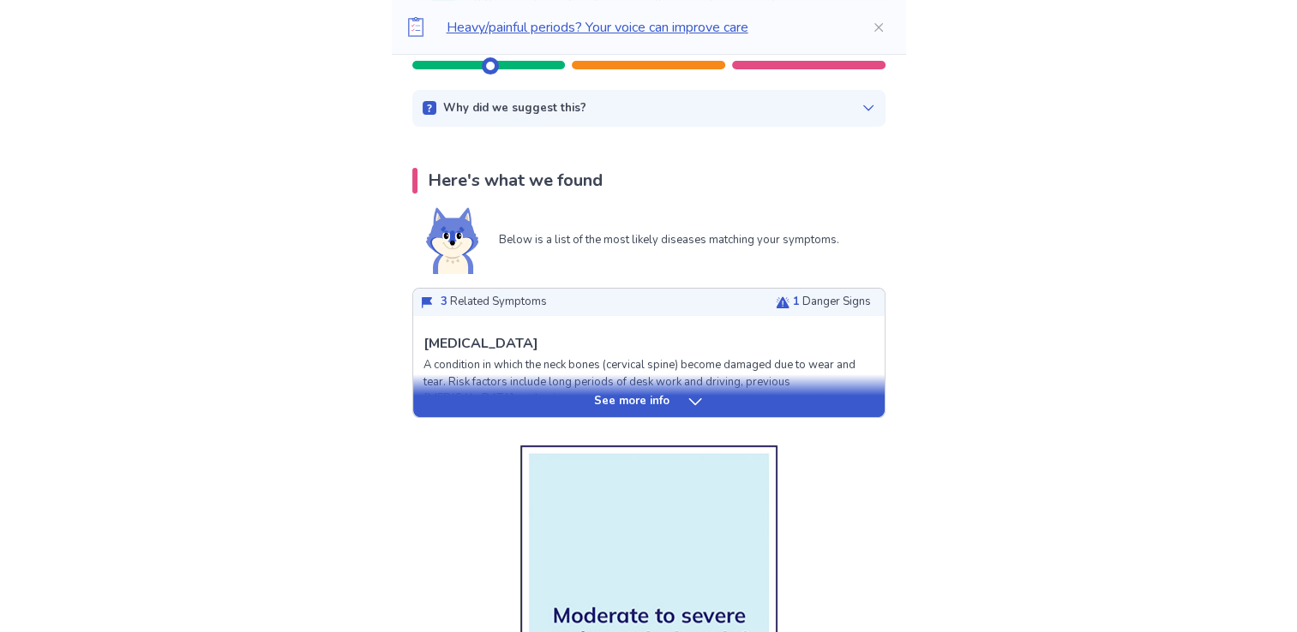
click at [678, 408] on div "See more info" at bounding box center [648, 401] width 471 height 17
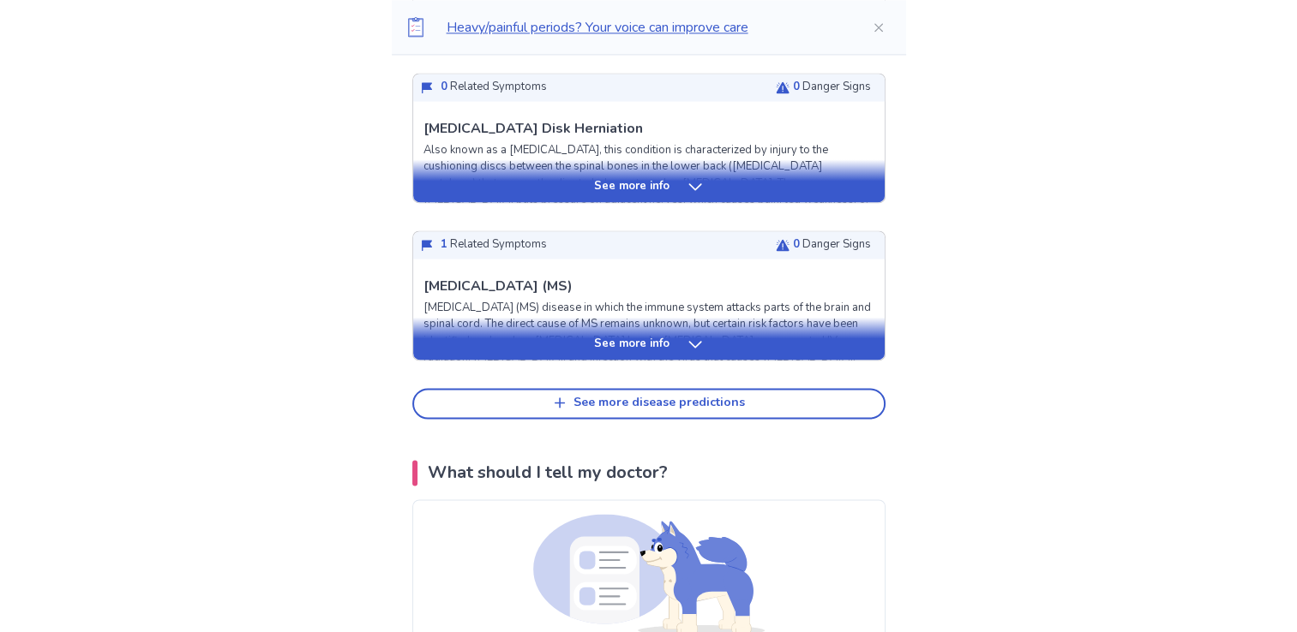
scroll to position [2400, 0]
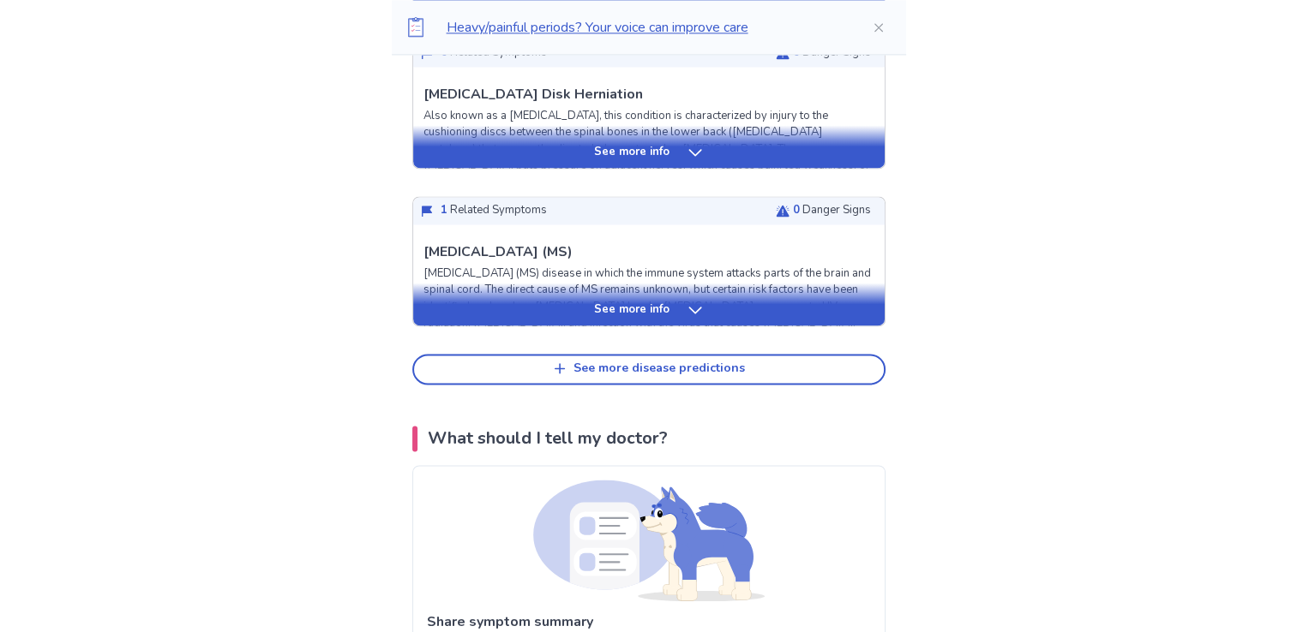
click at [681, 319] on div "See more info" at bounding box center [648, 310] width 471 height 17
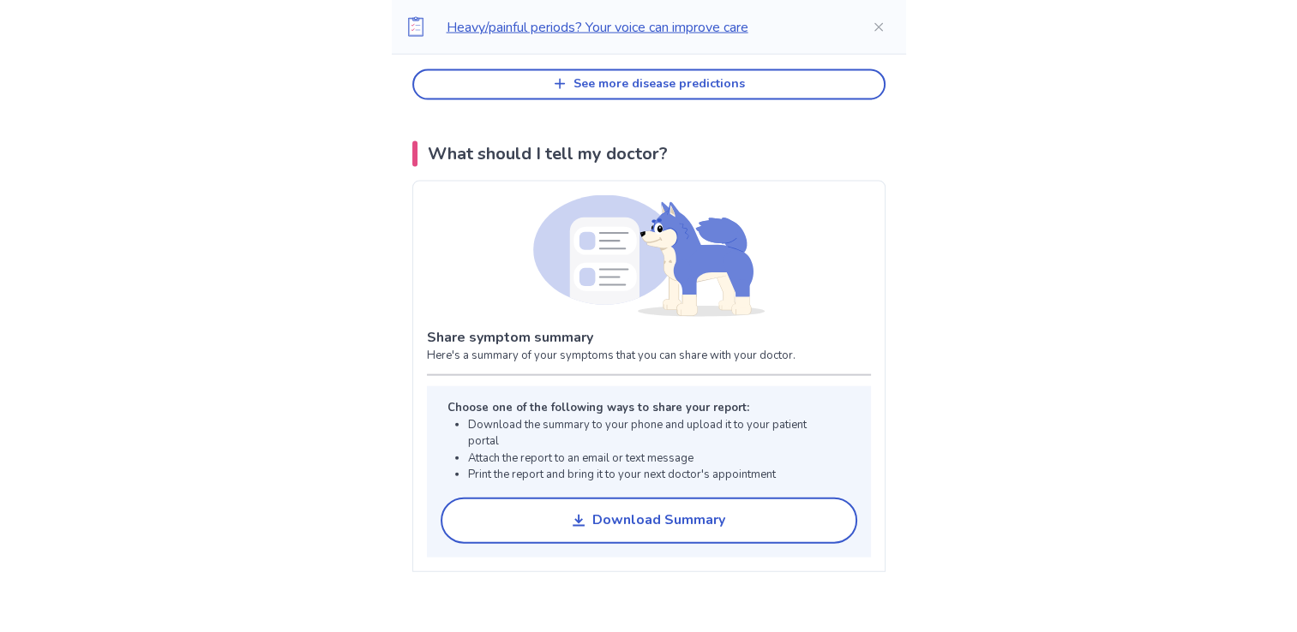
scroll to position [3839, 0]
